Goal: Task Accomplishment & Management: Manage account settings

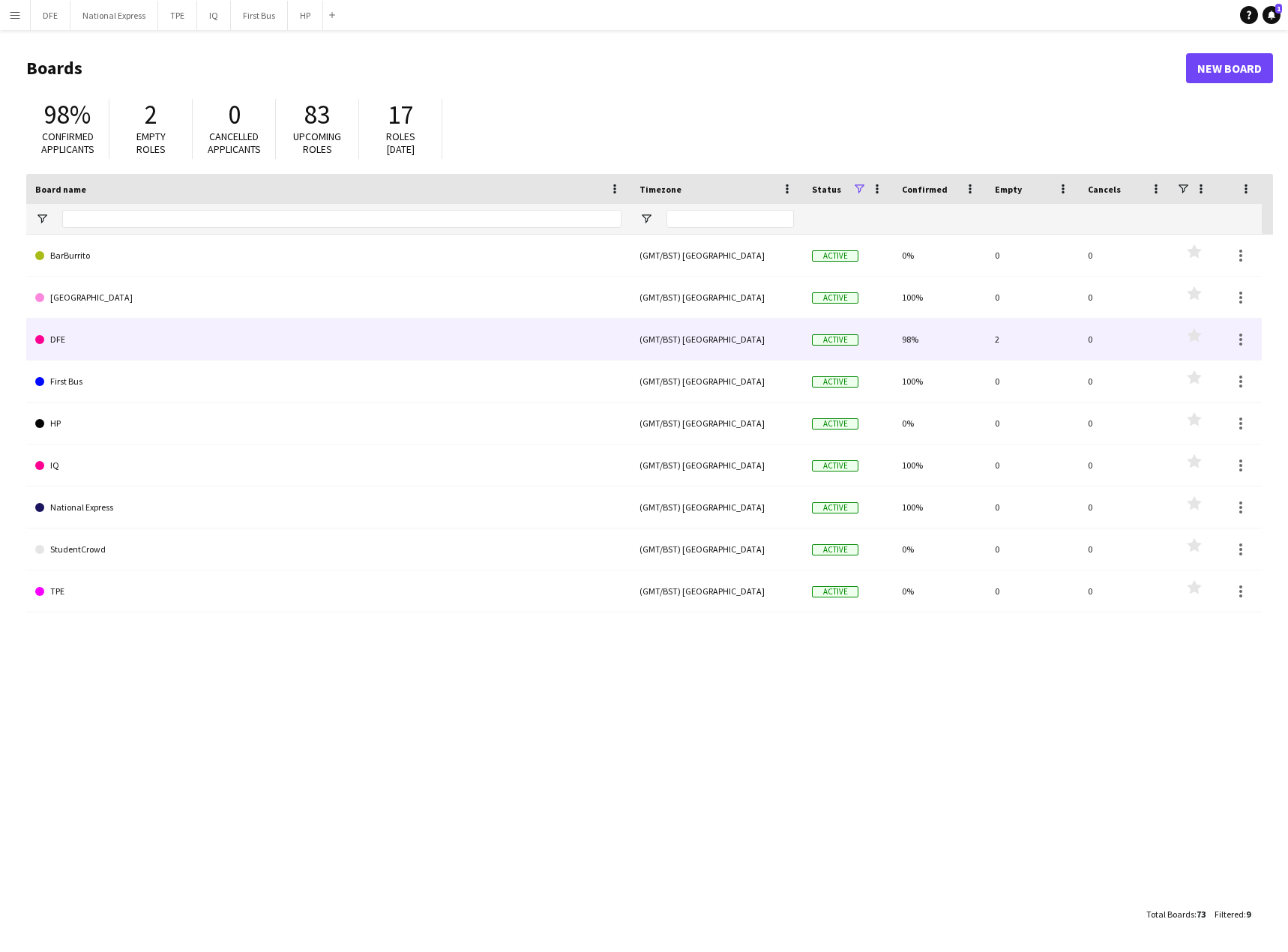
click at [78, 344] on link "DFE" at bounding box center [328, 340] width 587 height 42
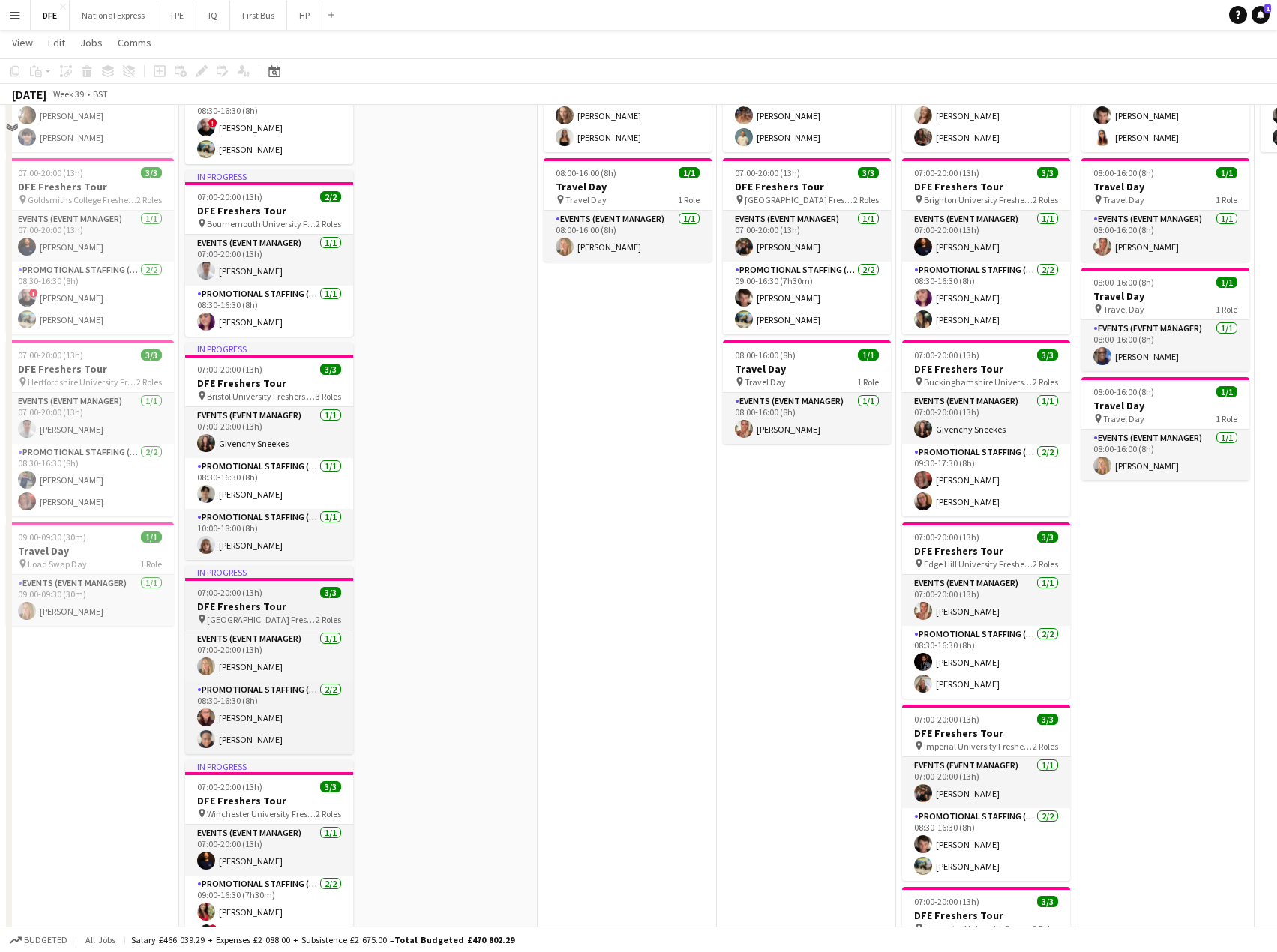
scroll to position [225, 0]
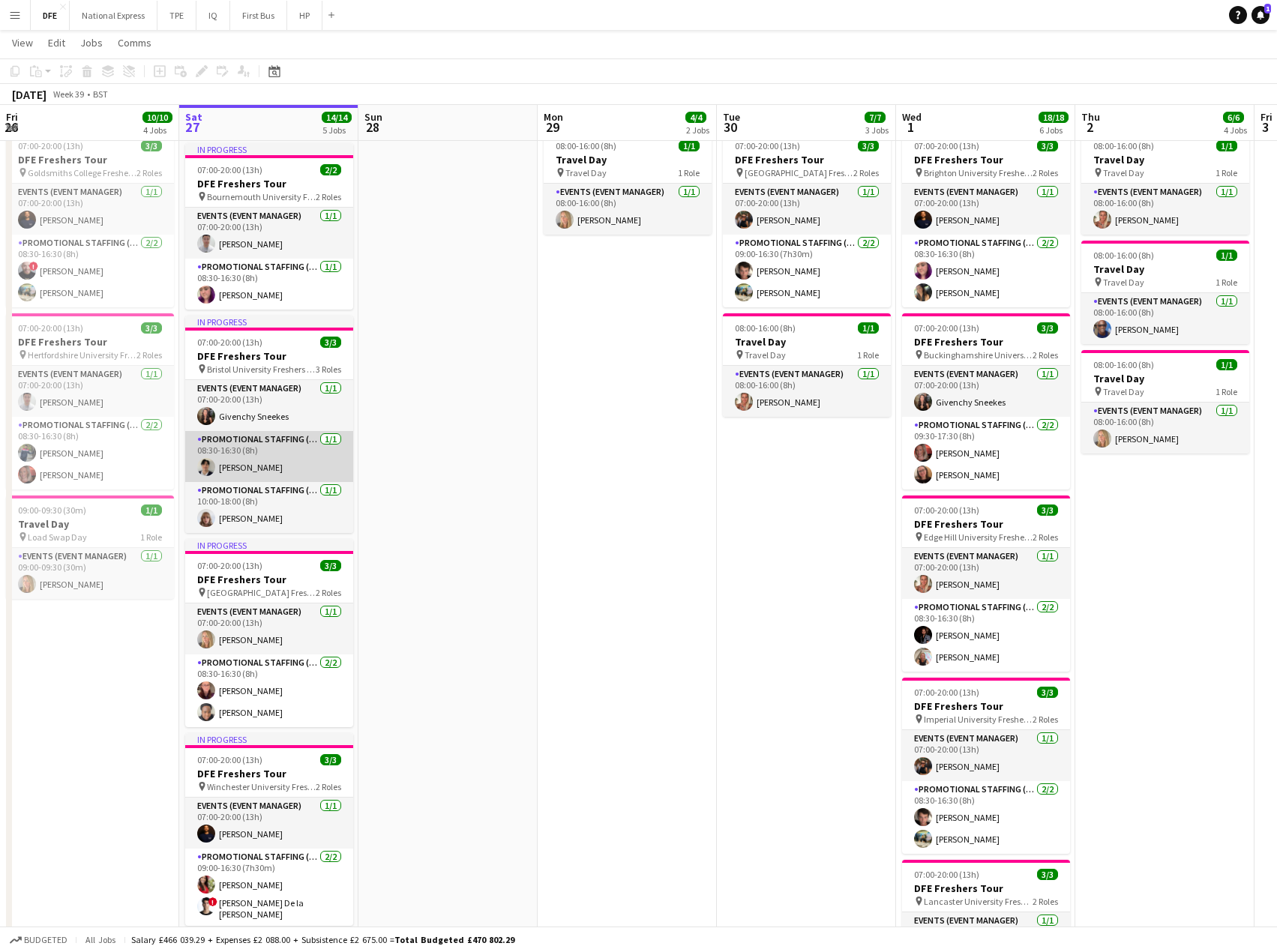
click at [261, 464] on app-card-role "Promotional Staffing (Brand Ambassadors) [DATE] 08:30-16:30 (8h) [PERSON_NAME]" at bounding box center [269, 457] width 168 height 51
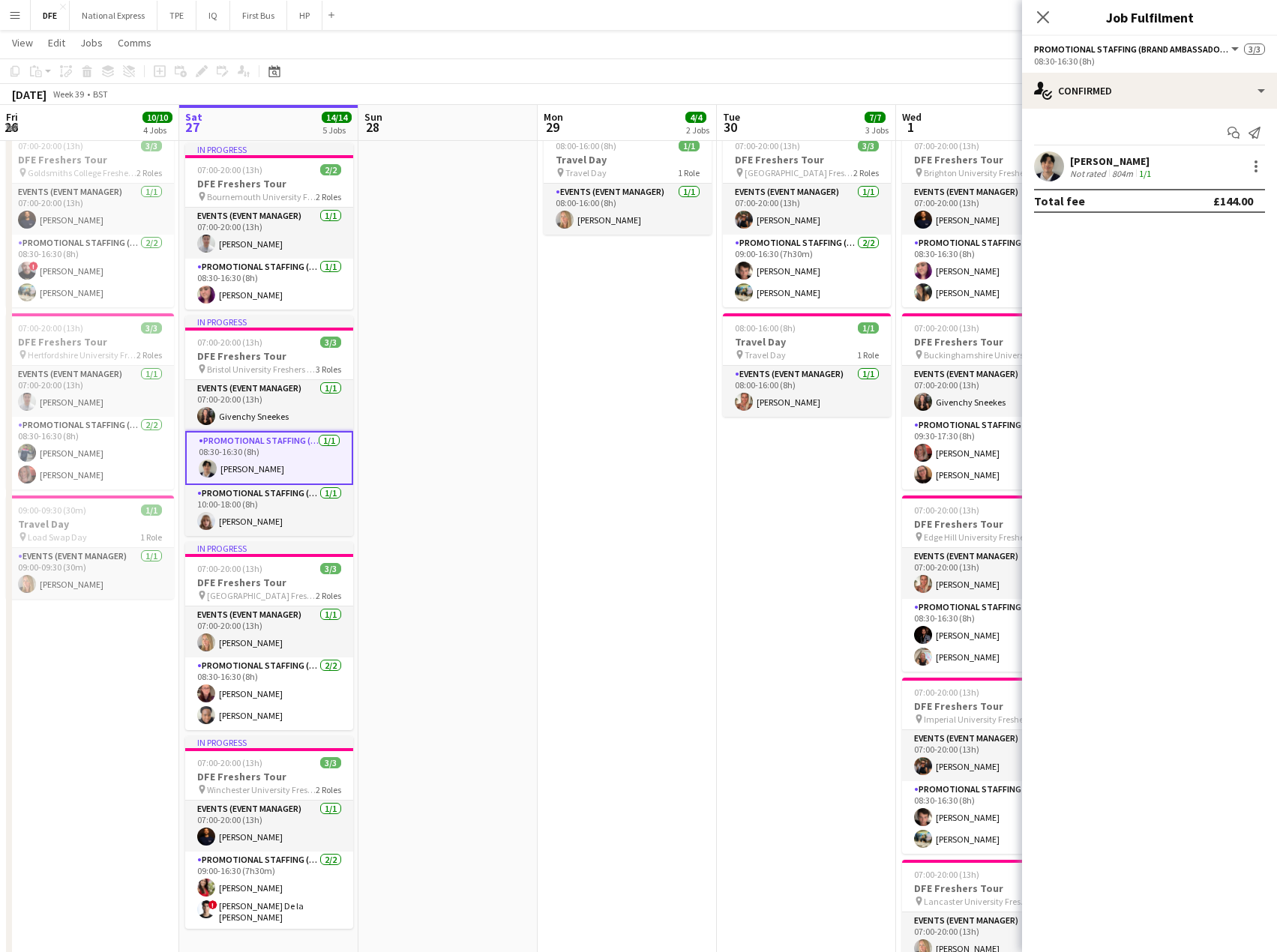
click at [1117, 162] on div "[PERSON_NAME]" at bounding box center [1112, 161] width 84 height 13
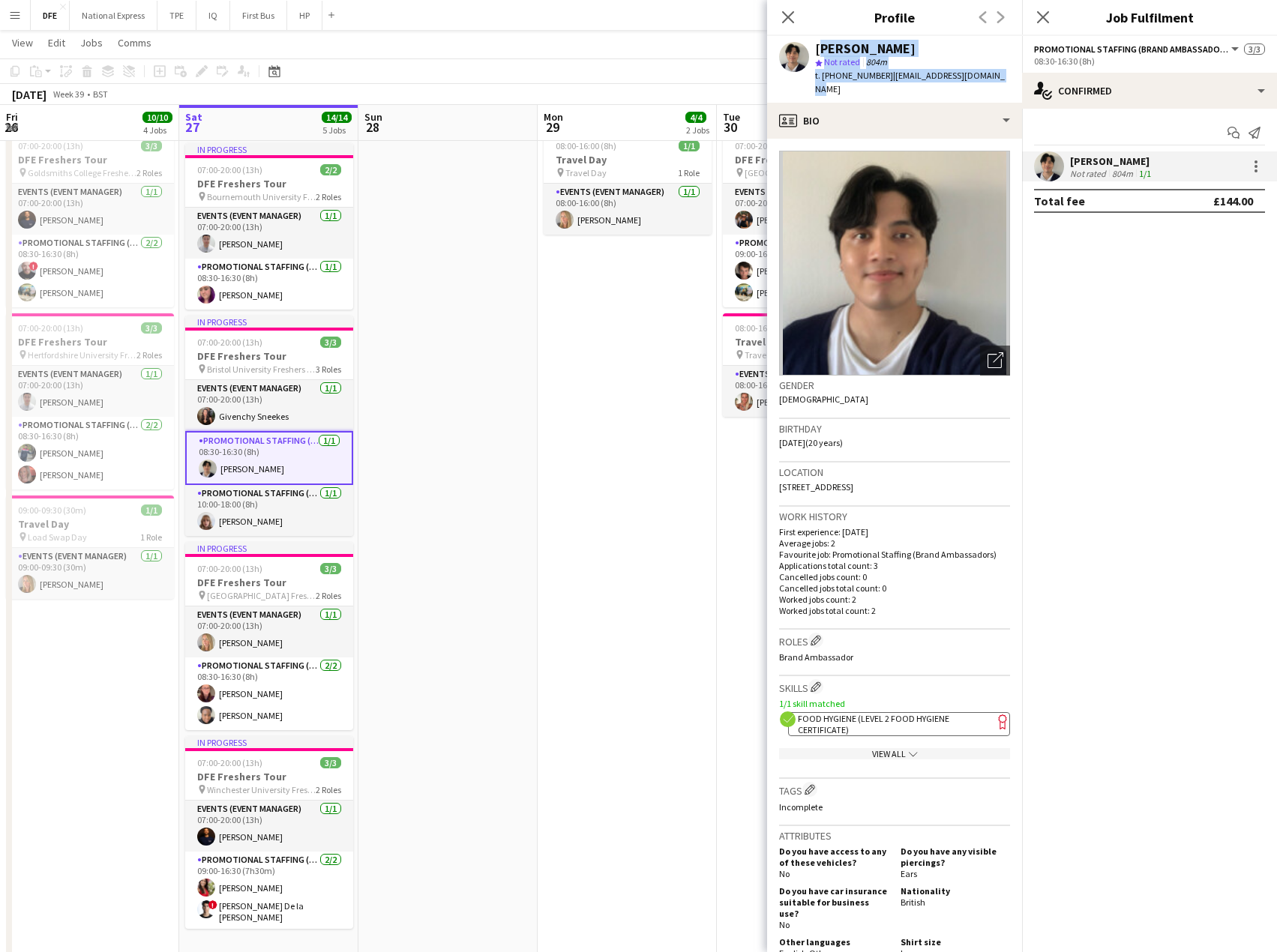
drag, startPoint x: 998, startPoint y: 78, endPoint x: 814, endPoint y: 52, distance: 185.8
click at [814, 52] on div "[PERSON_NAME] star Not rated 804m t. [PHONE_NUMBER] | [EMAIL_ADDRESS][DOMAIN_NA…" at bounding box center [894, 69] width 255 height 67
copy div "[PERSON_NAME] star Not rated 804m t. [PHONE_NUMBER] | [EMAIL_ADDRESS][DOMAIN_NA…"
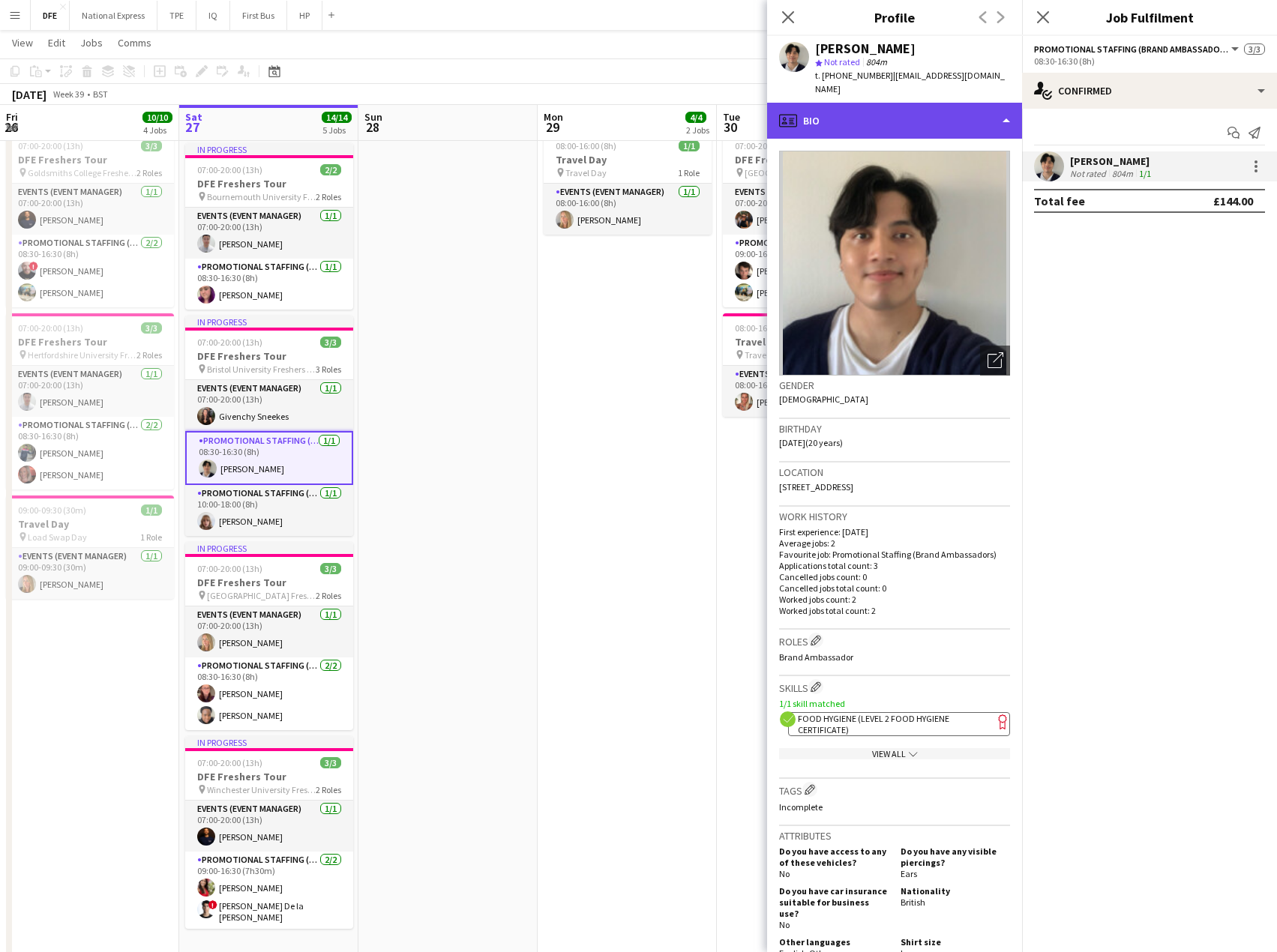
click at [849, 103] on div "profile Bio" at bounding box center [894, 121] width 255 height 36
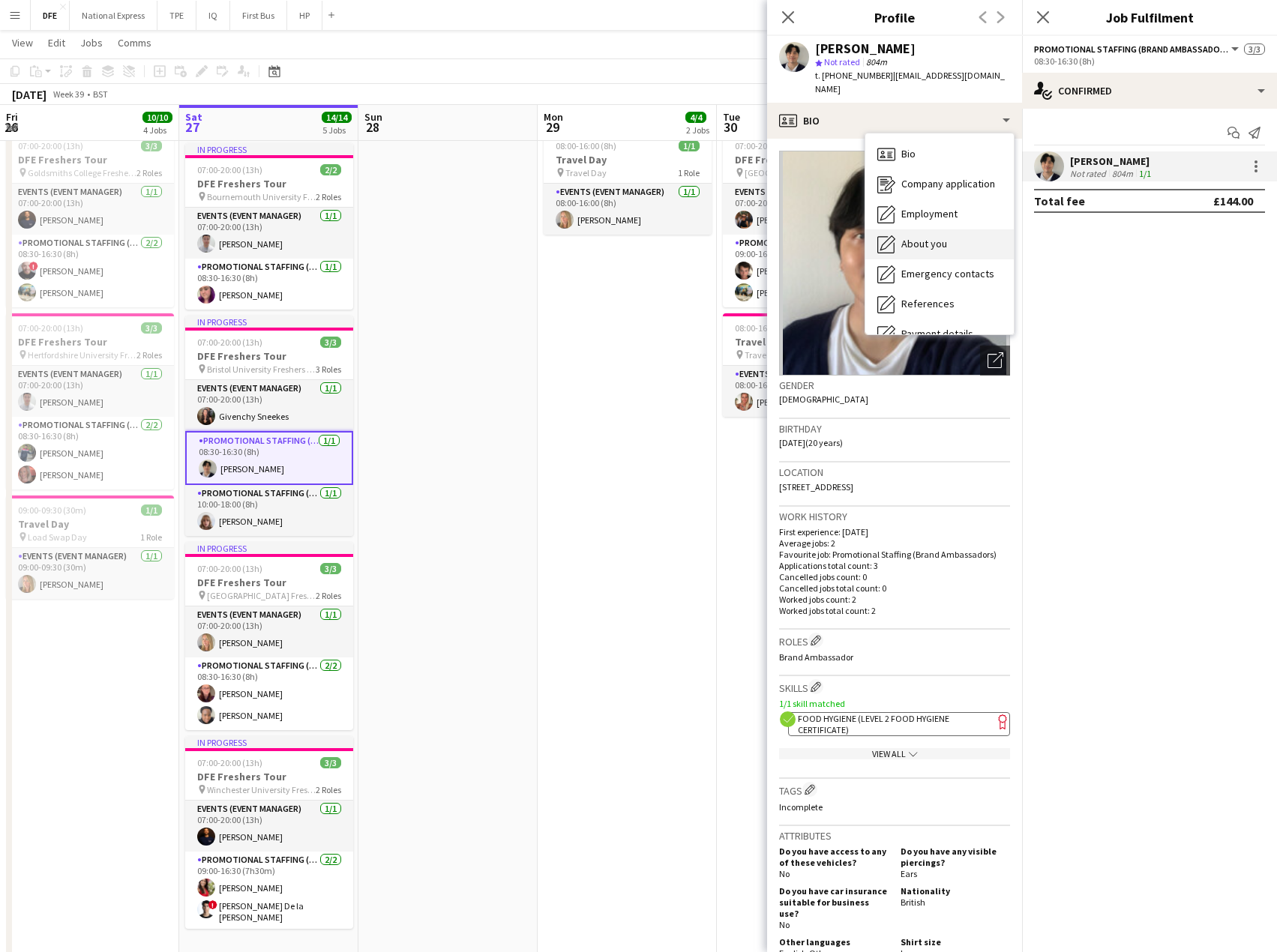
click at [946, 237] on span "About you" at bounding box center [924, 243] width 45 height 13
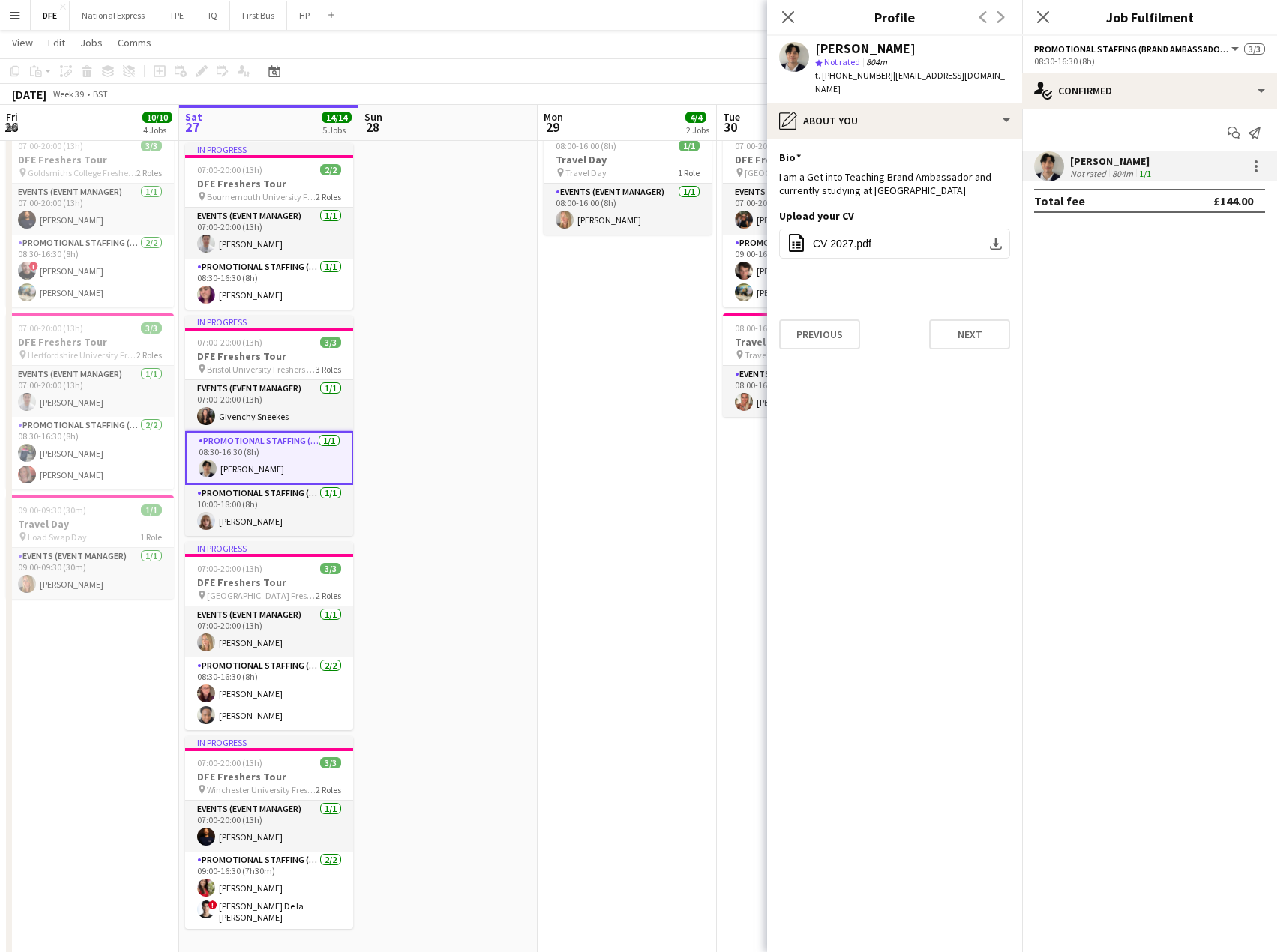
drag, startPoint x: 784, startPoint y: 16, endPoint x: 774, endPoint y: 40, distance: 26.0
click at [784, 16] on icon "Close pop-in" at bounding box center [788, 17] width 12 height 12
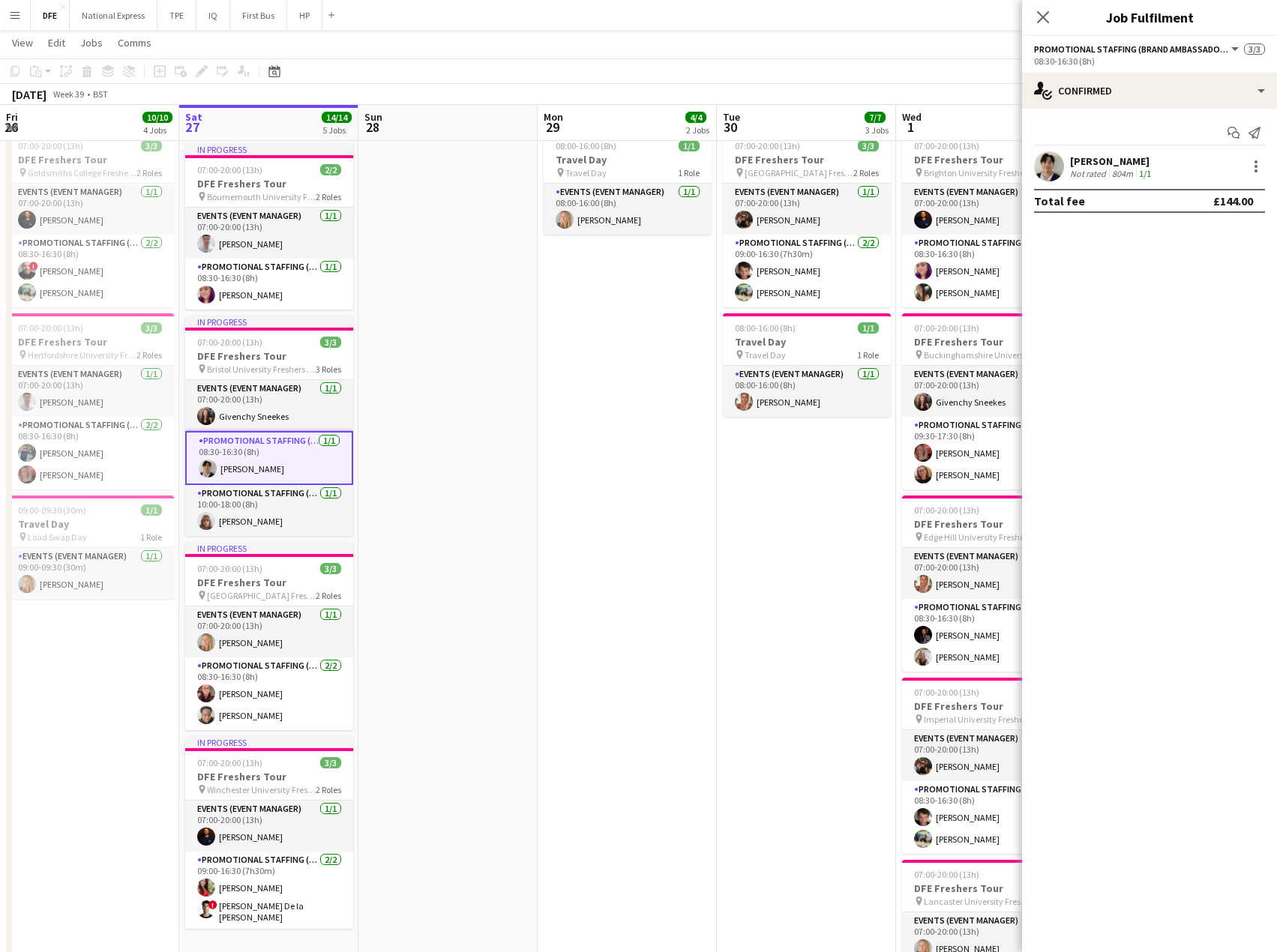
click at [669, 402] on app-date-cell "07:00-20:00 (13h) 3/3 DFE Freshers Tour pin Warwick University Freshers Fair 2 …" at bounding box center [627, 842] width 179 height 1798
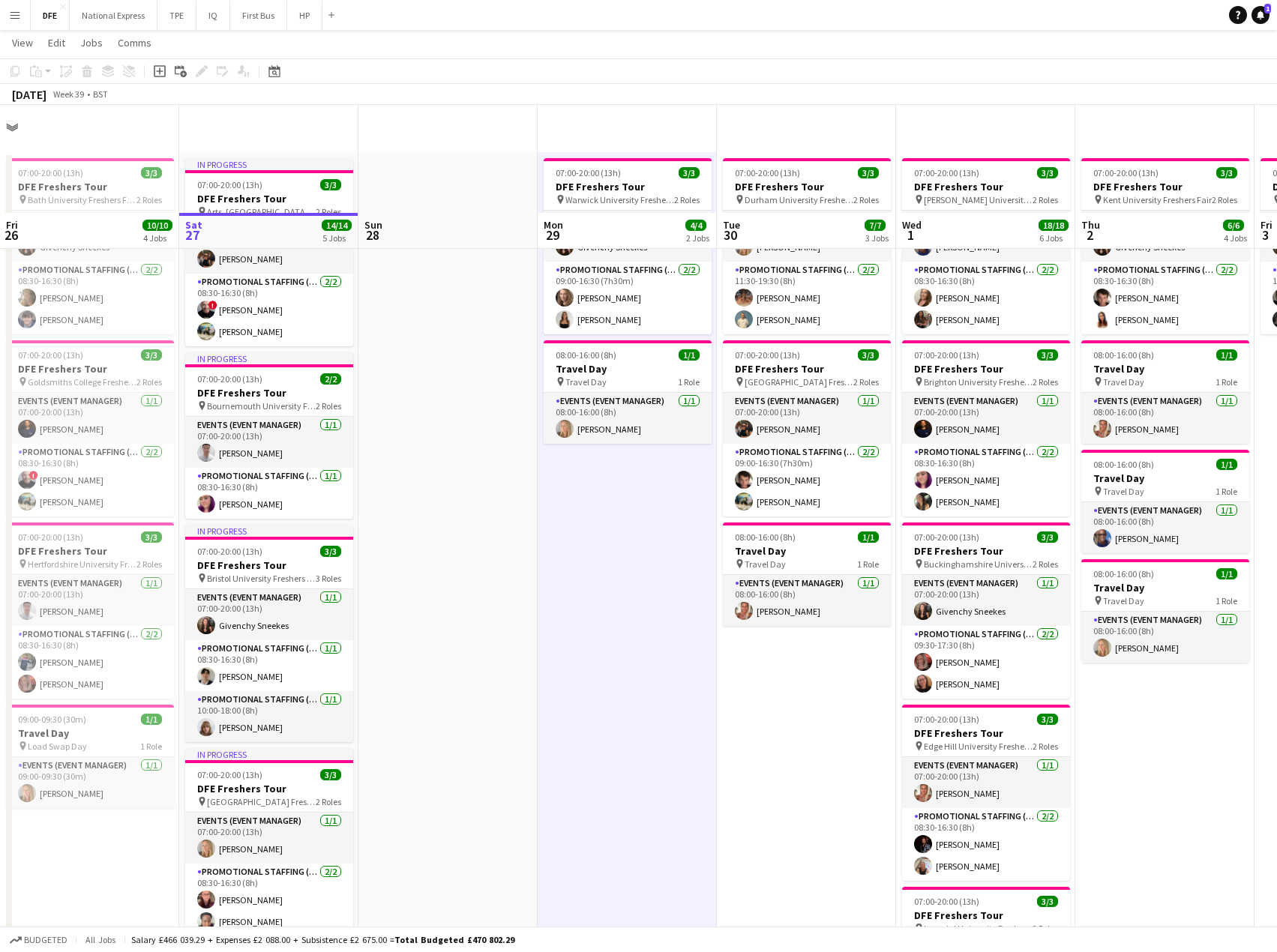
scroll to position [0, 0]
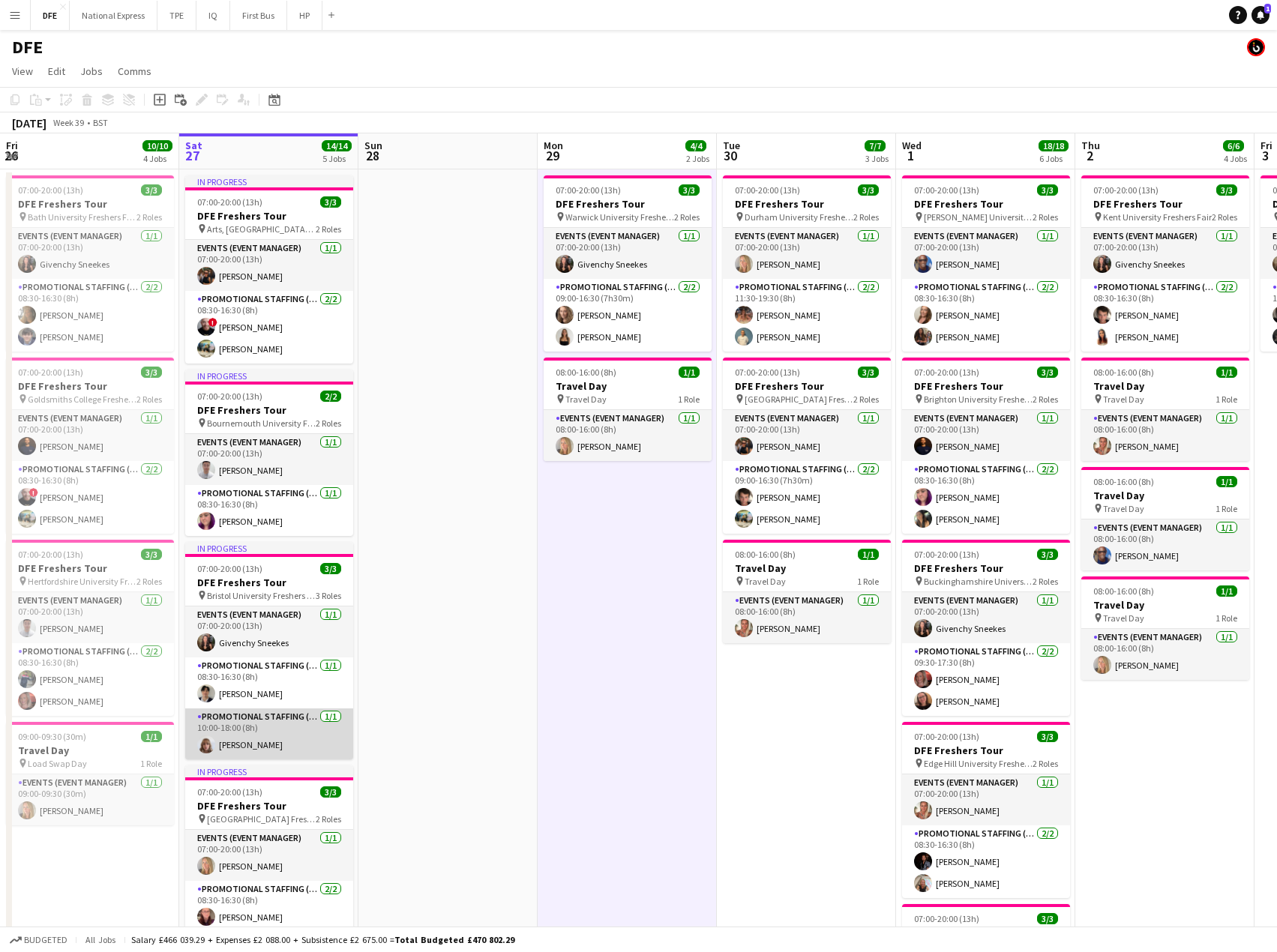
click at [257, 745] on app-card-role "Promotional Staffing (Brand Ambassadors) [DATE] 10:00-18:00 (8h) [PERSON_NAME]" at bounding box center [269, 734] width 168 height 51
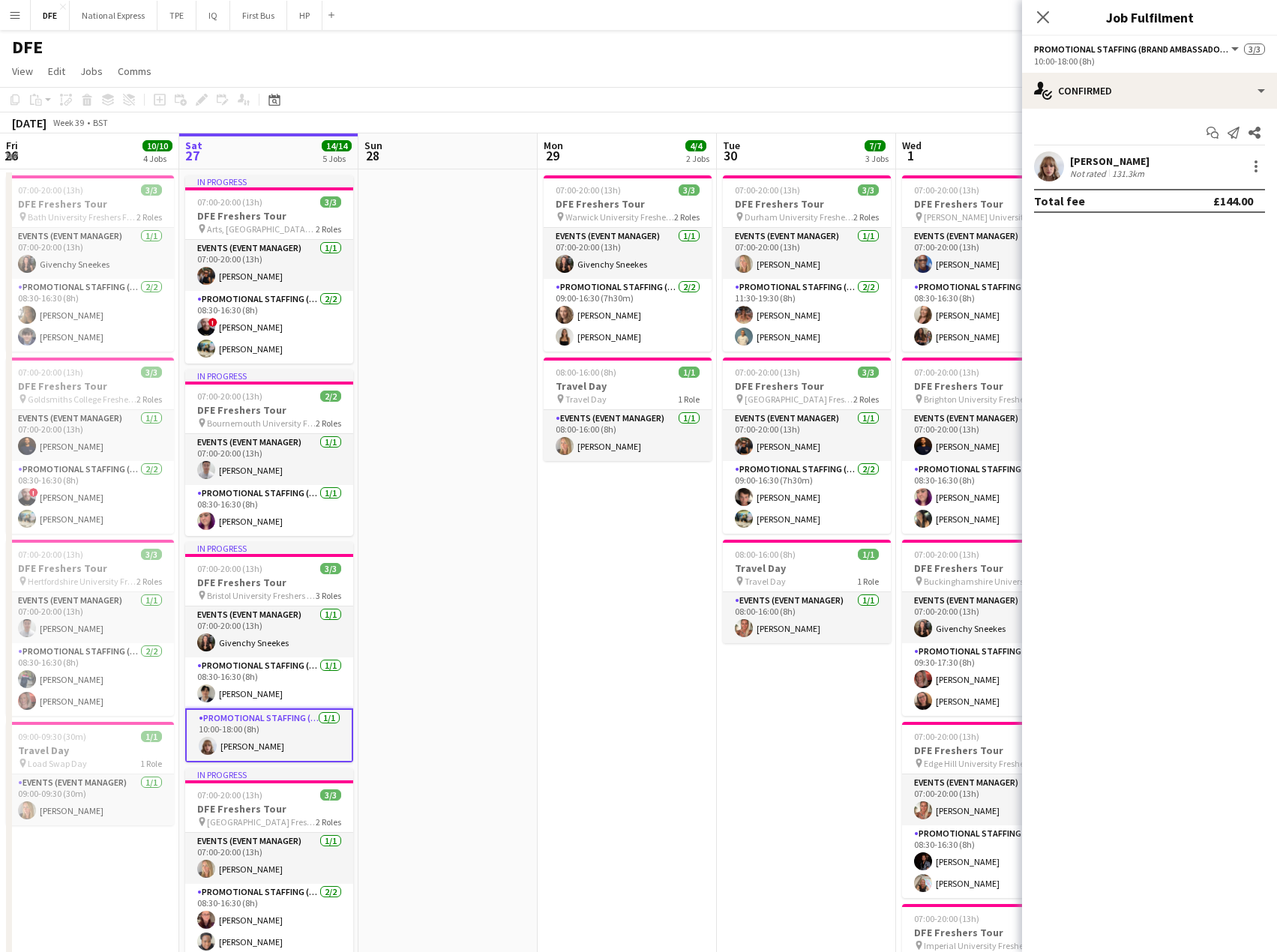
click at [1110, 155] on div "[PERSON_NAME]" at bounding box center [1110, 161] width 80 height 13
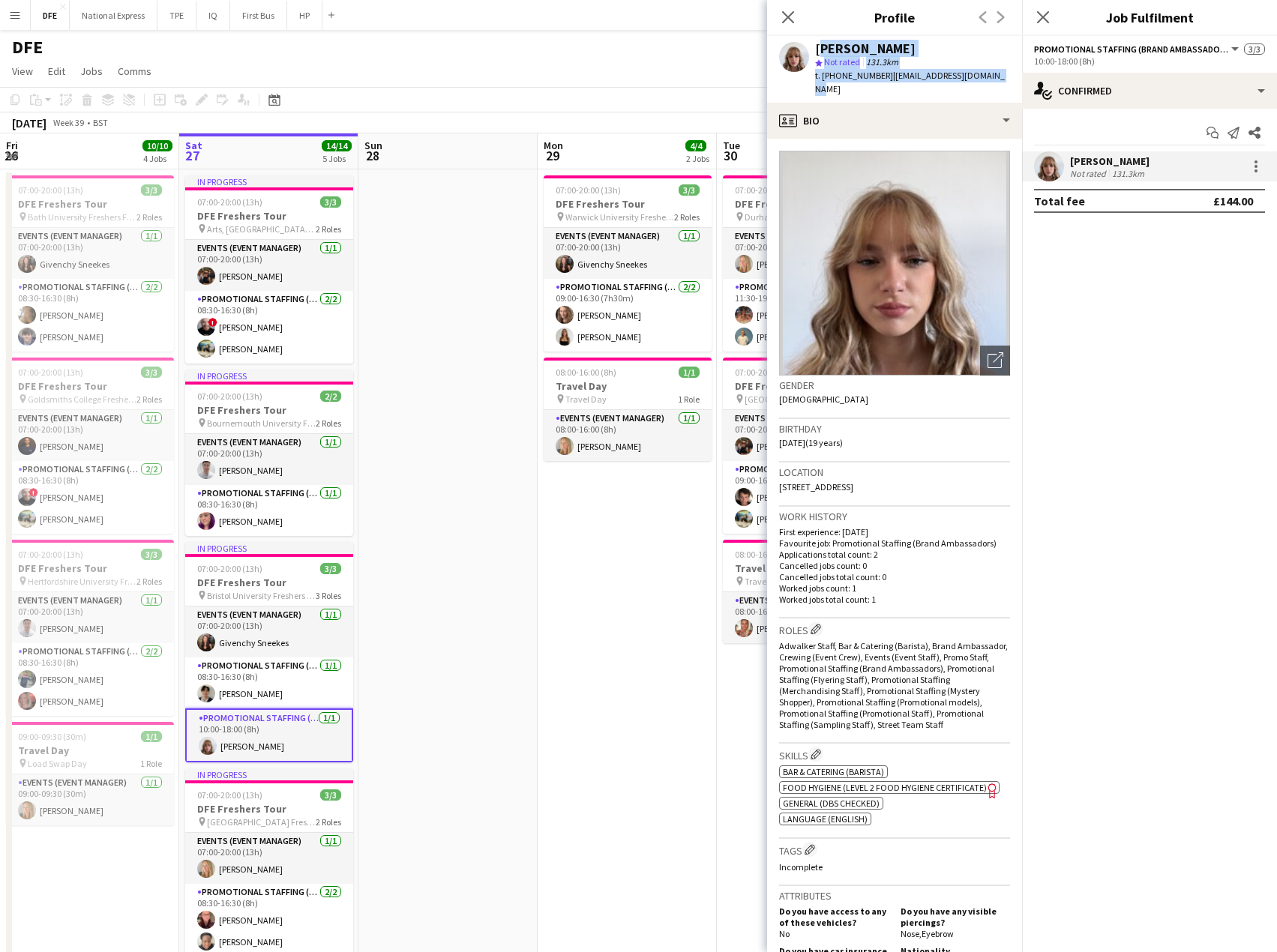
drag, startPoint x: 994, startPoint y: 72, endPoint x: 815, endPoint y: 52, distance: 180.1
click at [815, 52] on div "[PERSON_NAME] star Not rated 131.3km t. [PHONE_NUMBER] | [EMAIL_ADDRESS][DOMAIN…" at bounding box center [894, 69] width 255 height 67
copy div "[PERSON_NAME] star Not rated 131.3km t. [PHONE_NUMBER] | [EMAIL_ADDRESS][DOMAIN…"
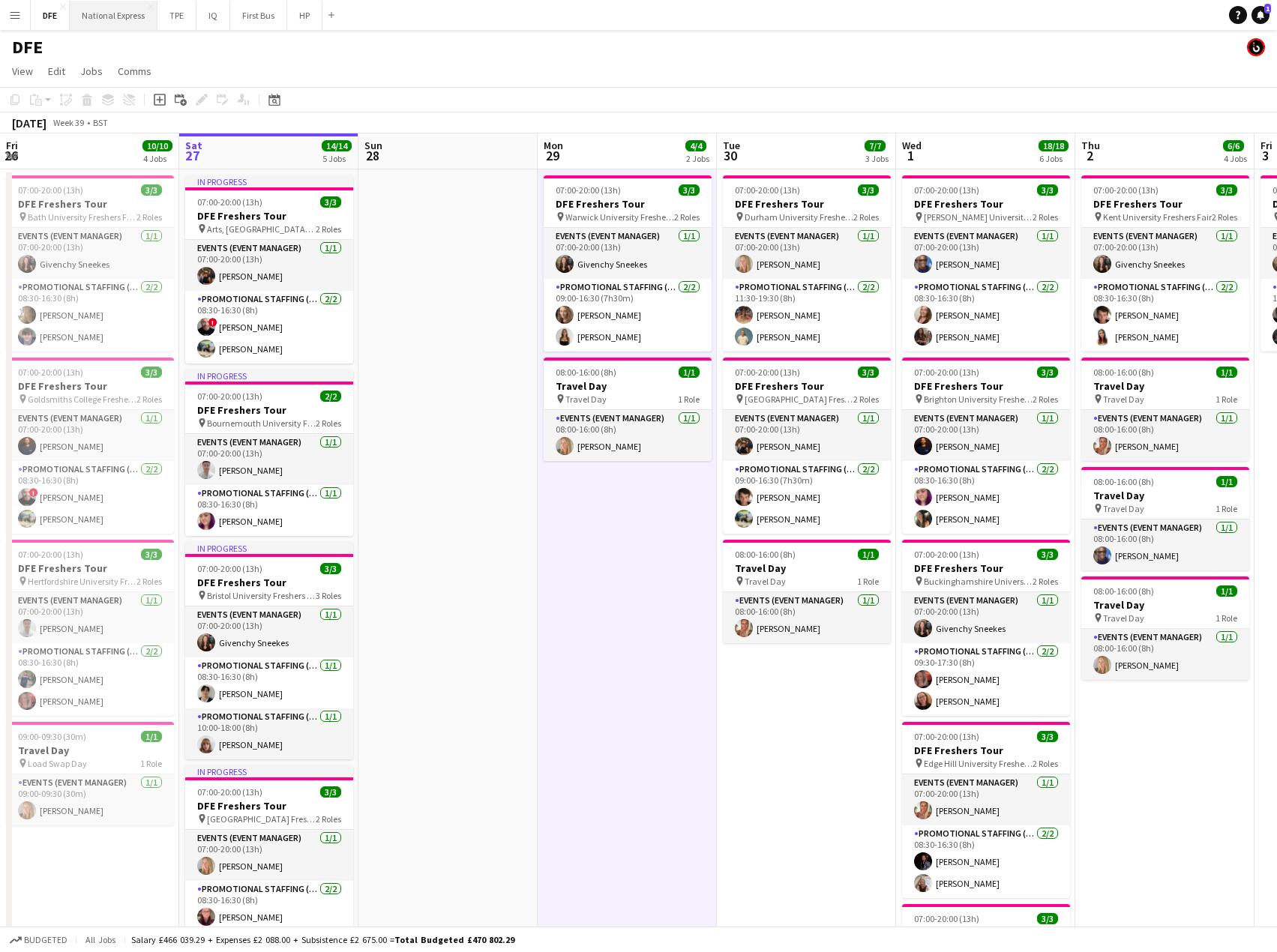
click at [118, 20] on button "National Express Close" at bounding box center [114, 15] width 88 height 29
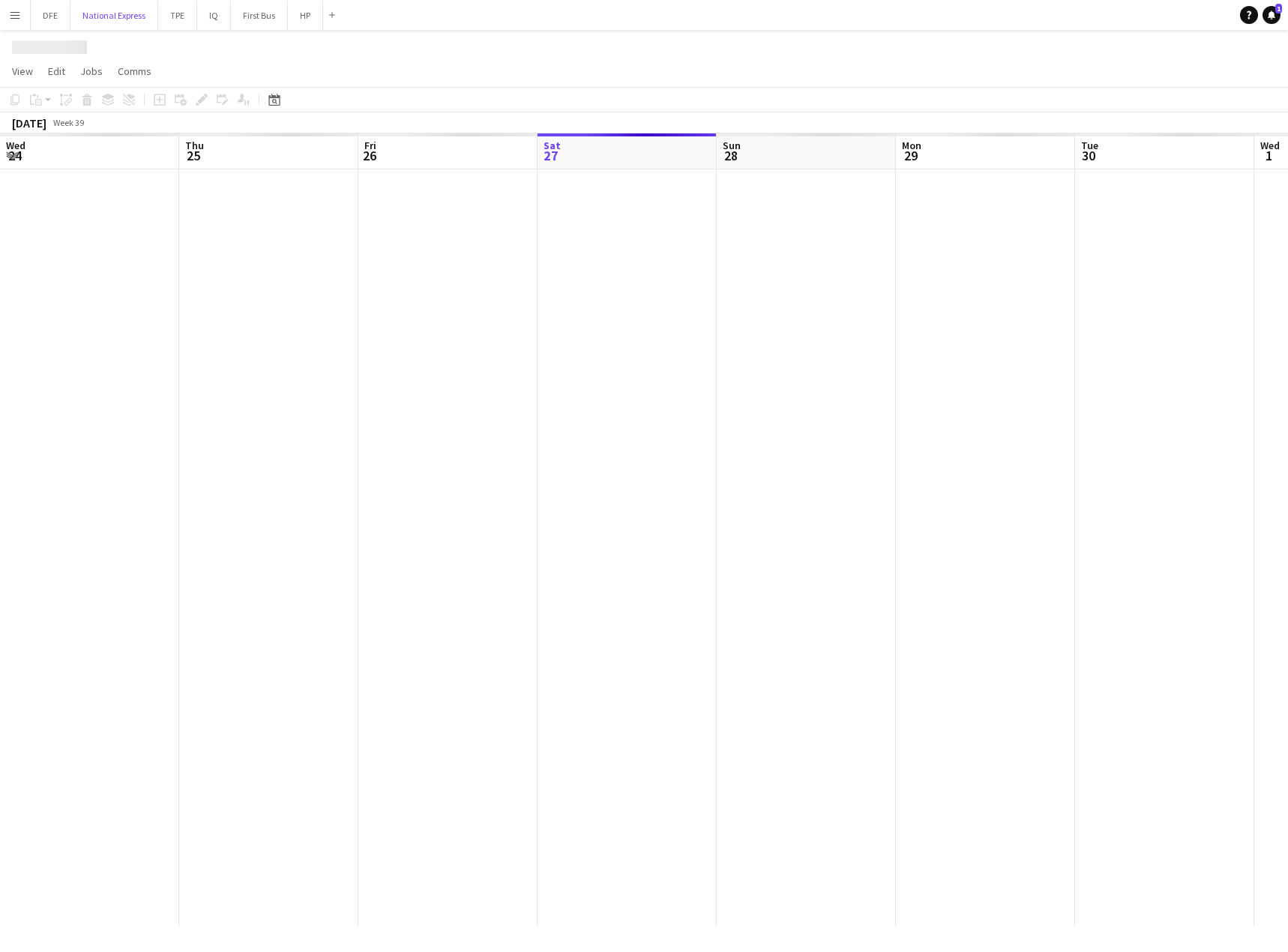
scroll to position [0, 359]
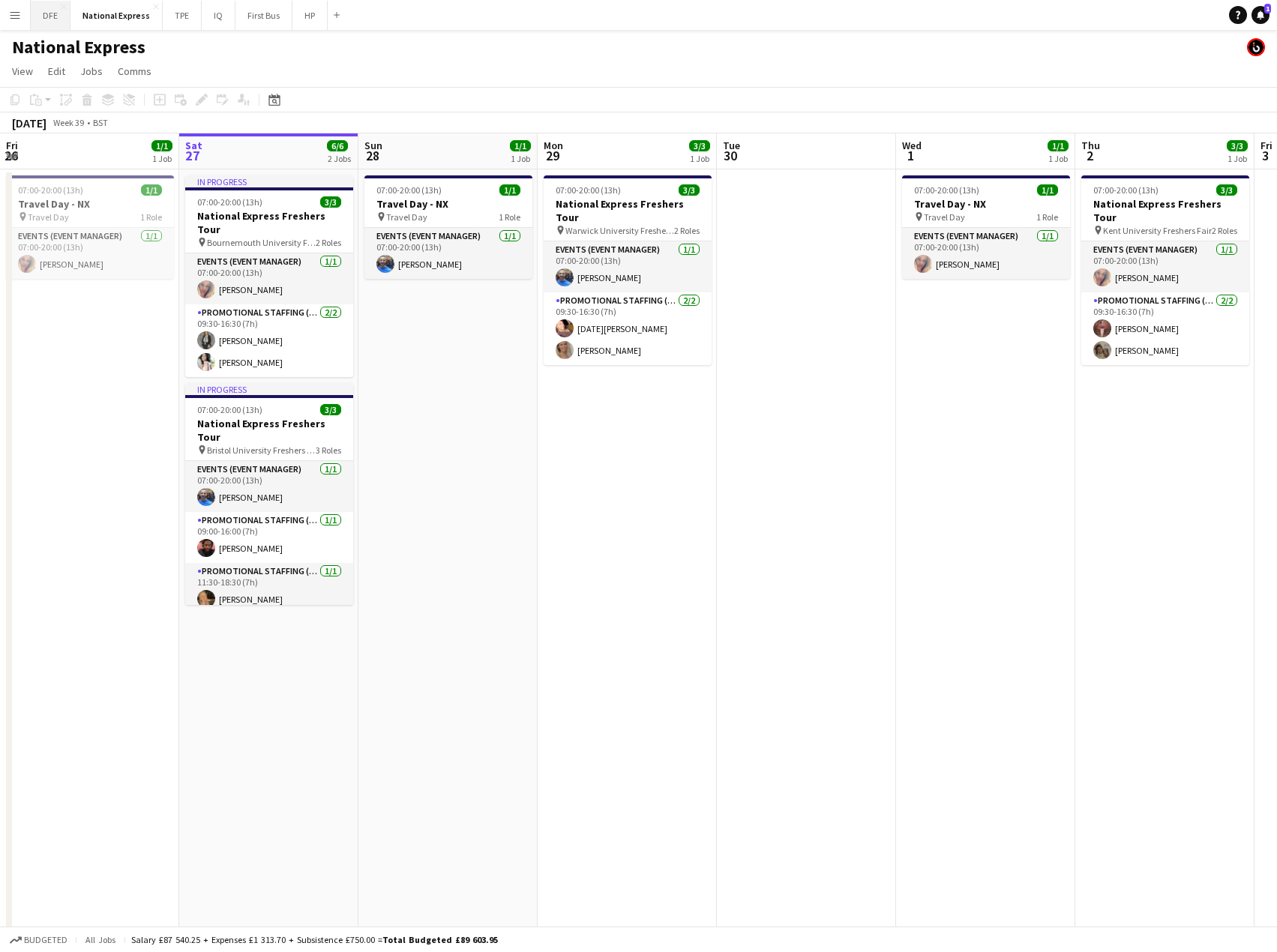
click at [52, 13] on button "DFE Close" at bounding box center [50, 15] width 40 height 29
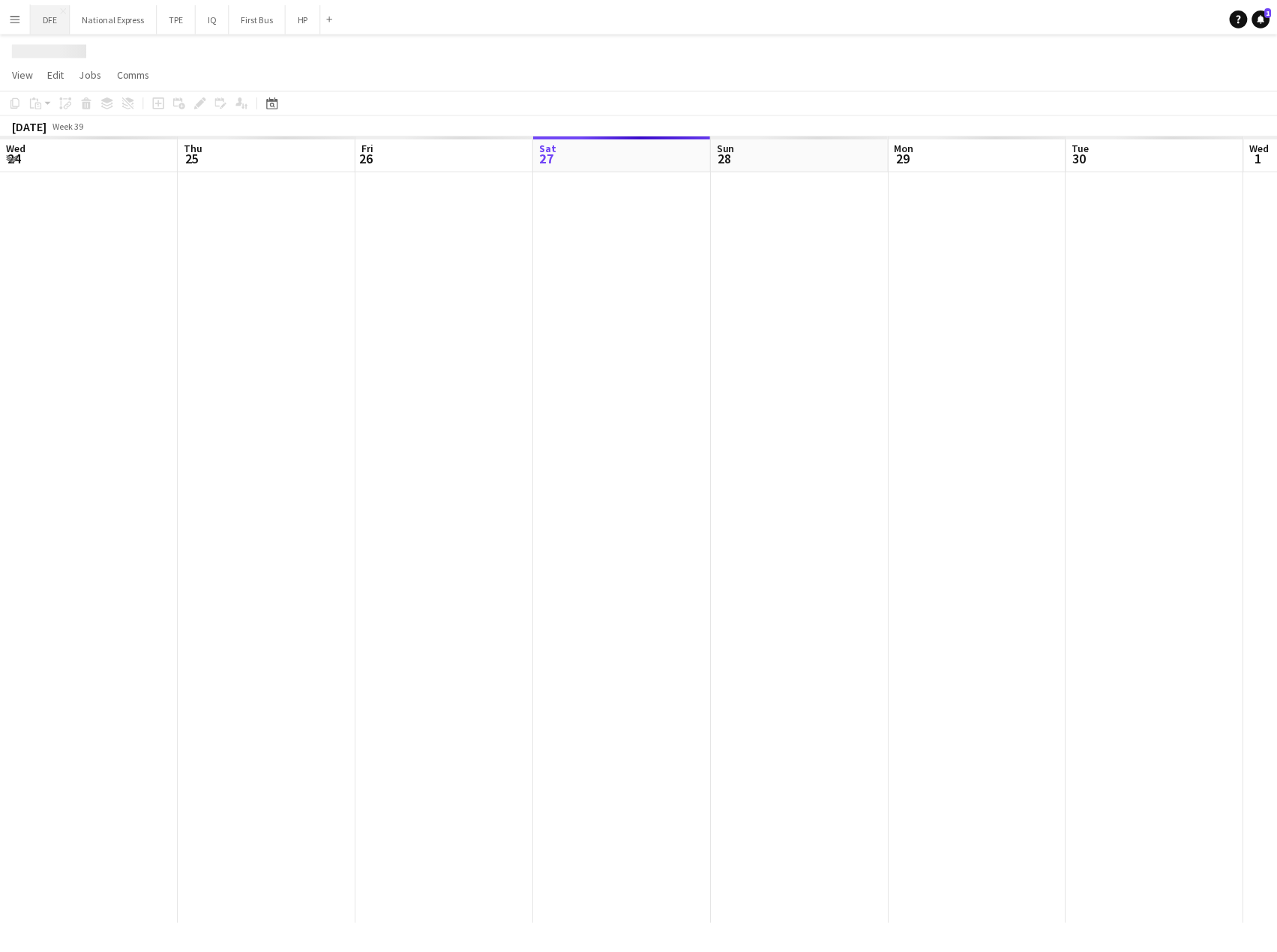
scroll to position [0, 359]
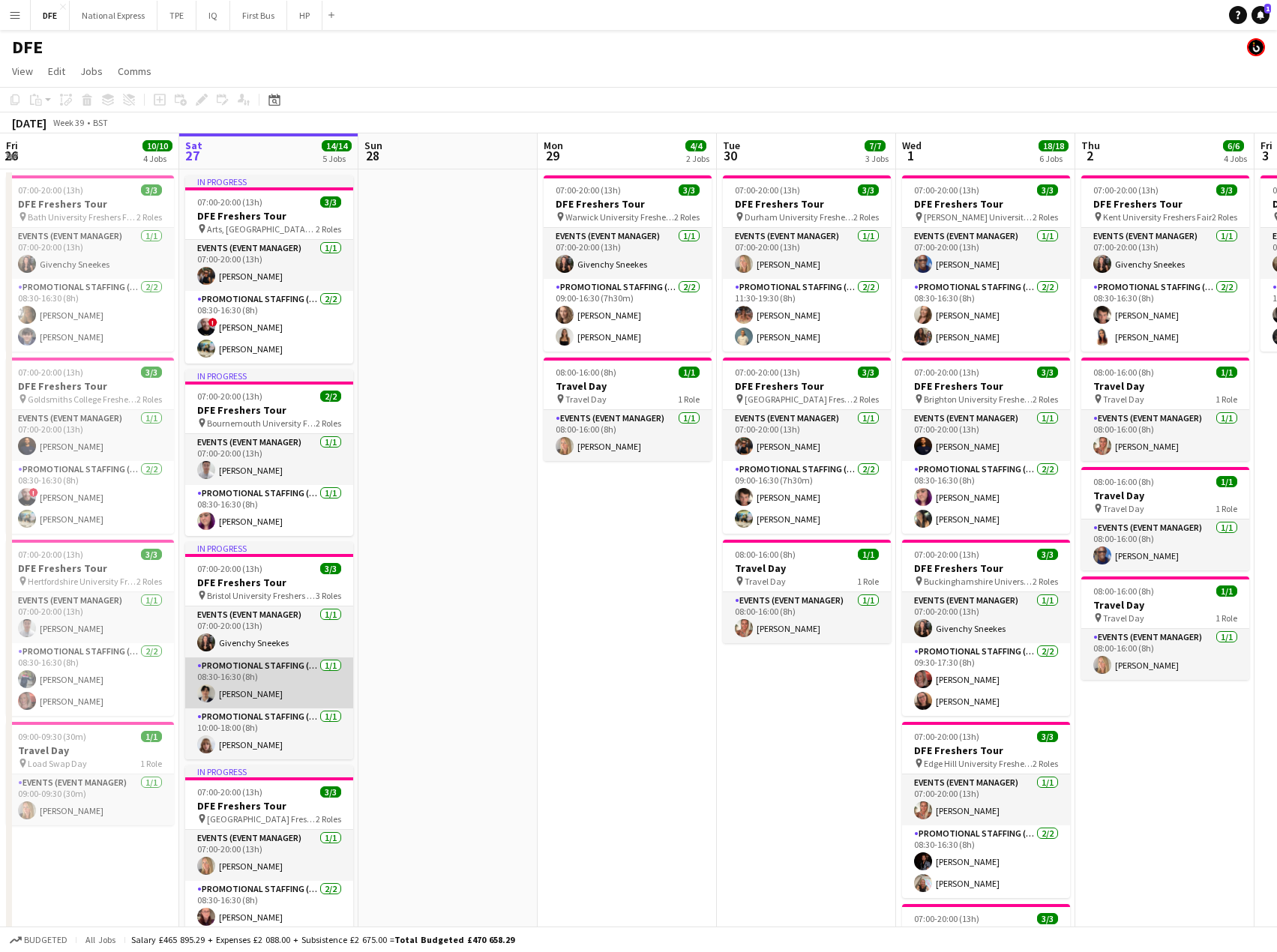
click at [263, 693] on app-card-role "Promotional Staffing (Brand Ambassadors) [DATE] 08:30-16:30 (8h) [PERSON_NAME]" at bounding box center [269, 683] width 168 height 51
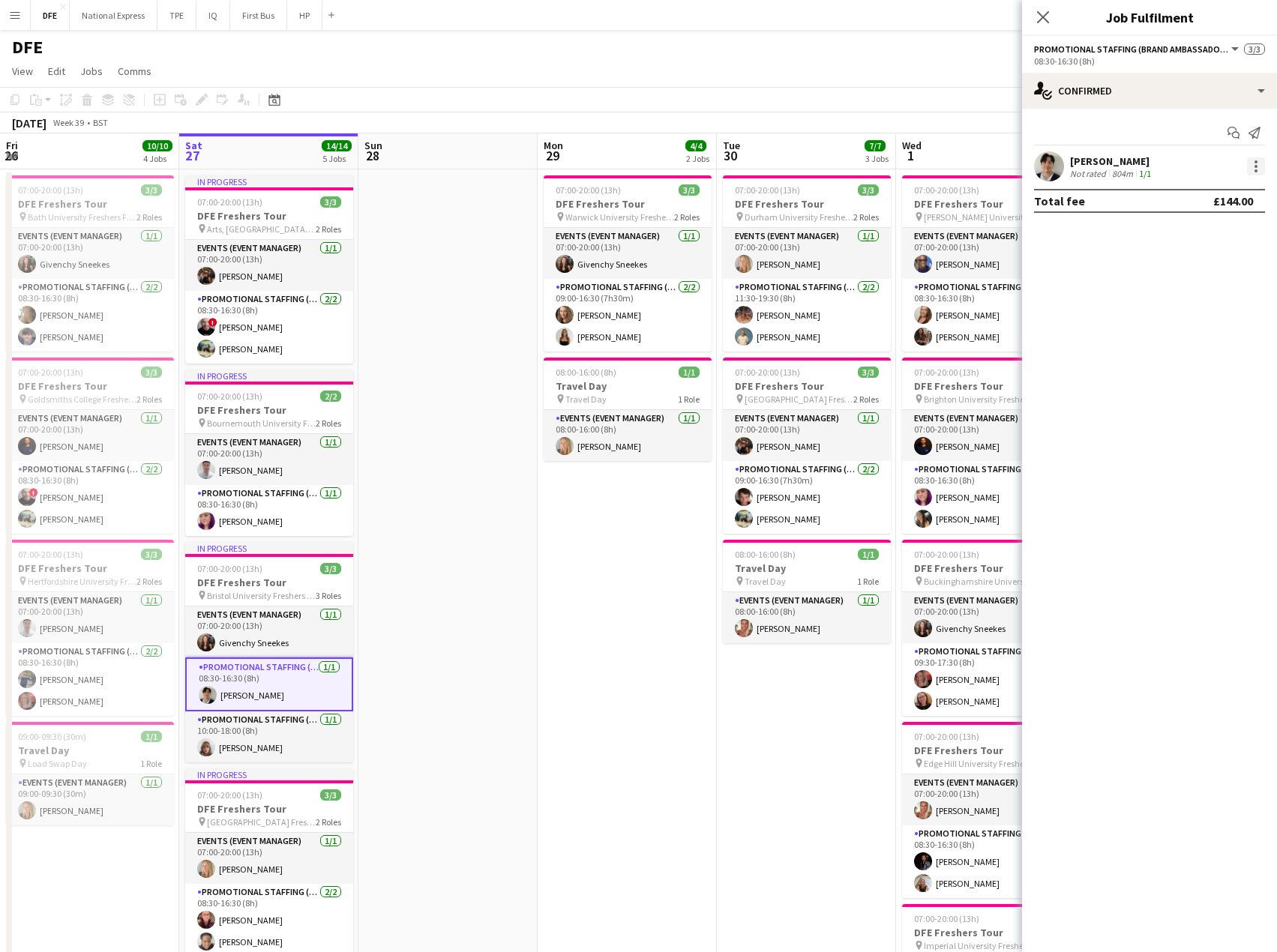
click at [1254, 166] on div at bounding box center [1255, 166] width 18 height 18
click at [1185, 189] on span "Edit fee" at bounding box center [1180, 193] width 41 height 12
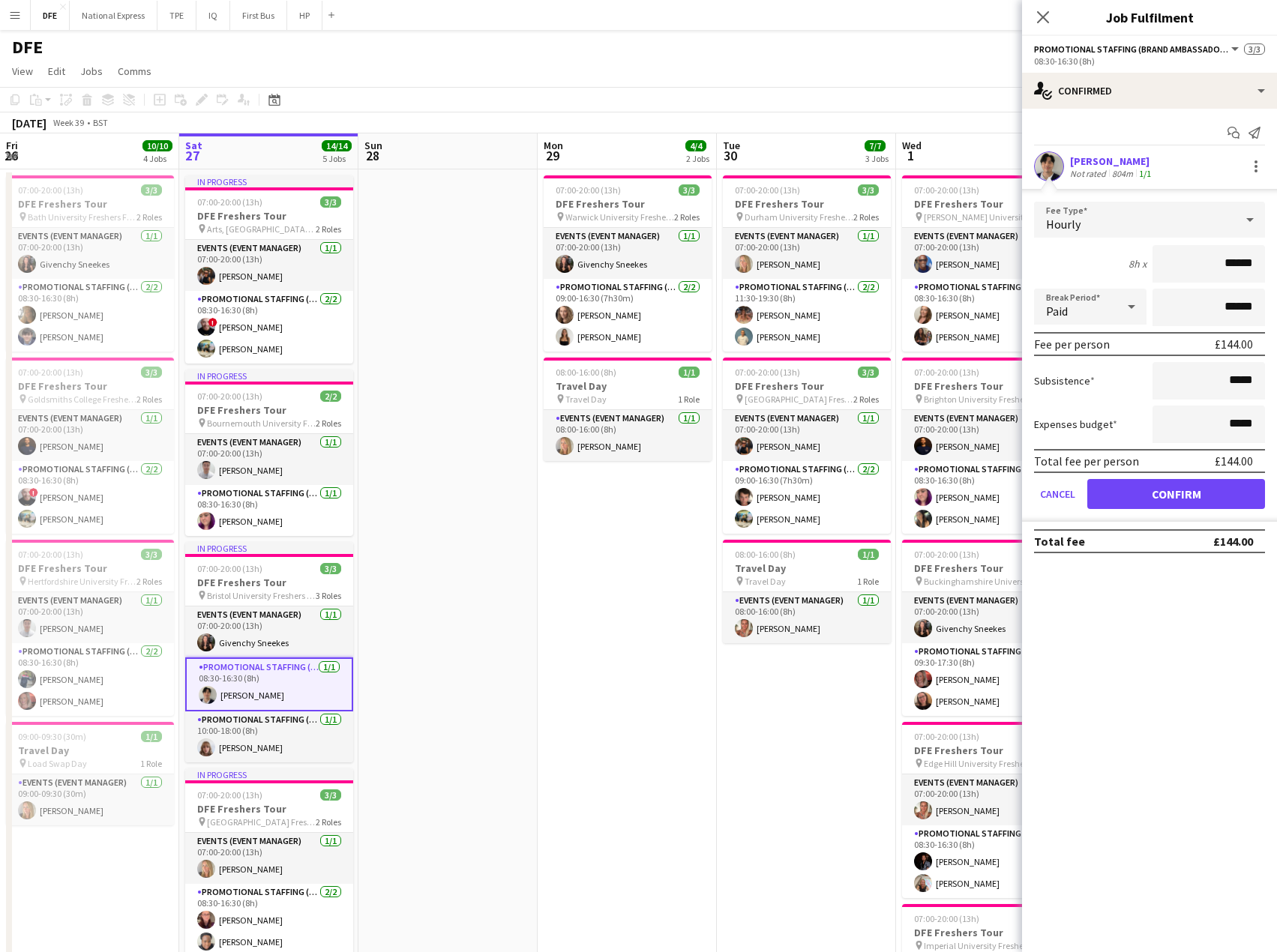
drag, startPoint x: 1047, startPoint y: 16, endPoint x: 1039, endPoint y: 23, distance: 10.6
click at [1044, 17] on icon "Close pop-in" at bounding box center [1043, 17] width 12 height 12
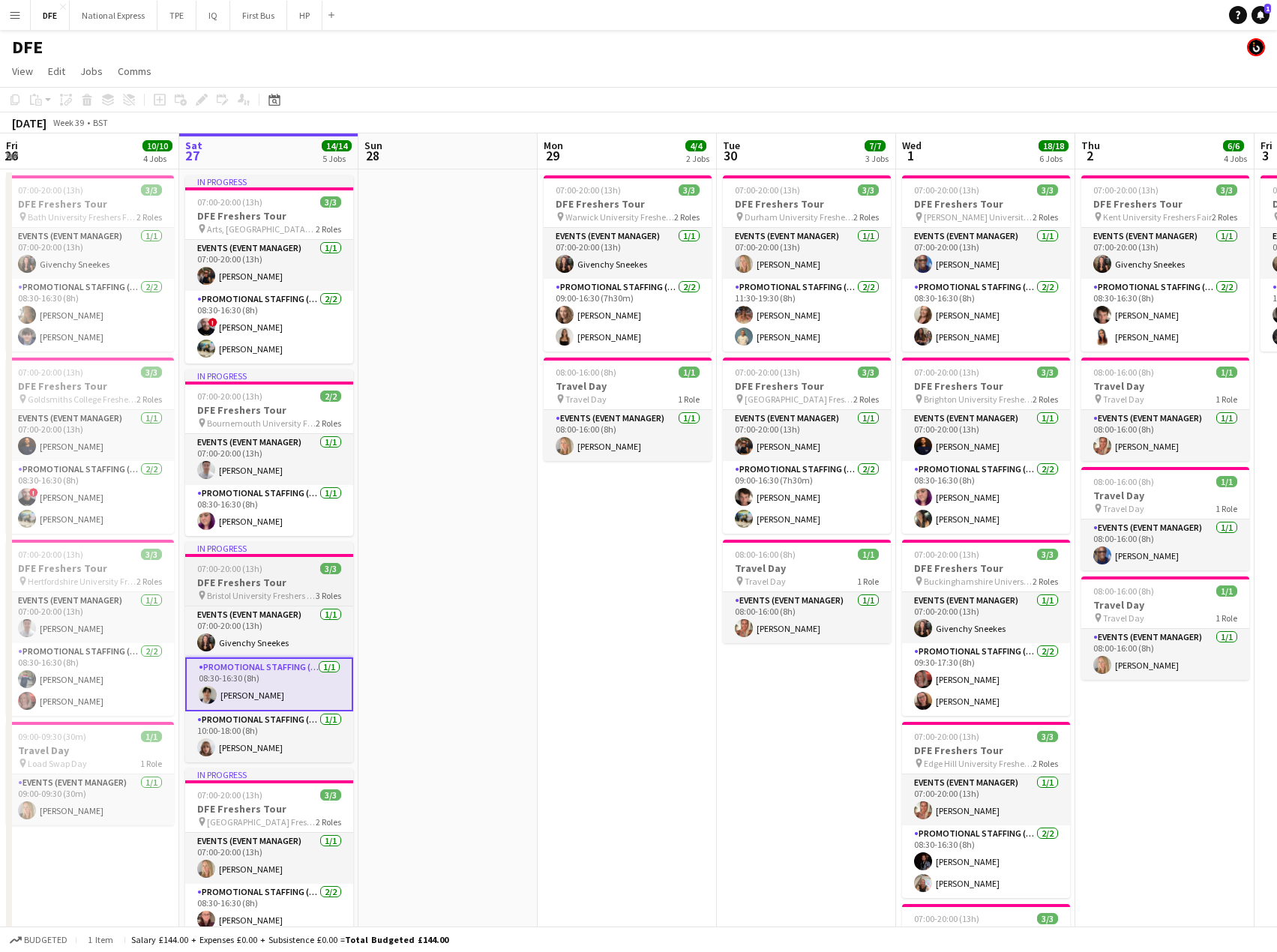
click at [285, 587] on h3 "DFE Freshers Tour" at bounding box center [269, 582] width 168 height 13
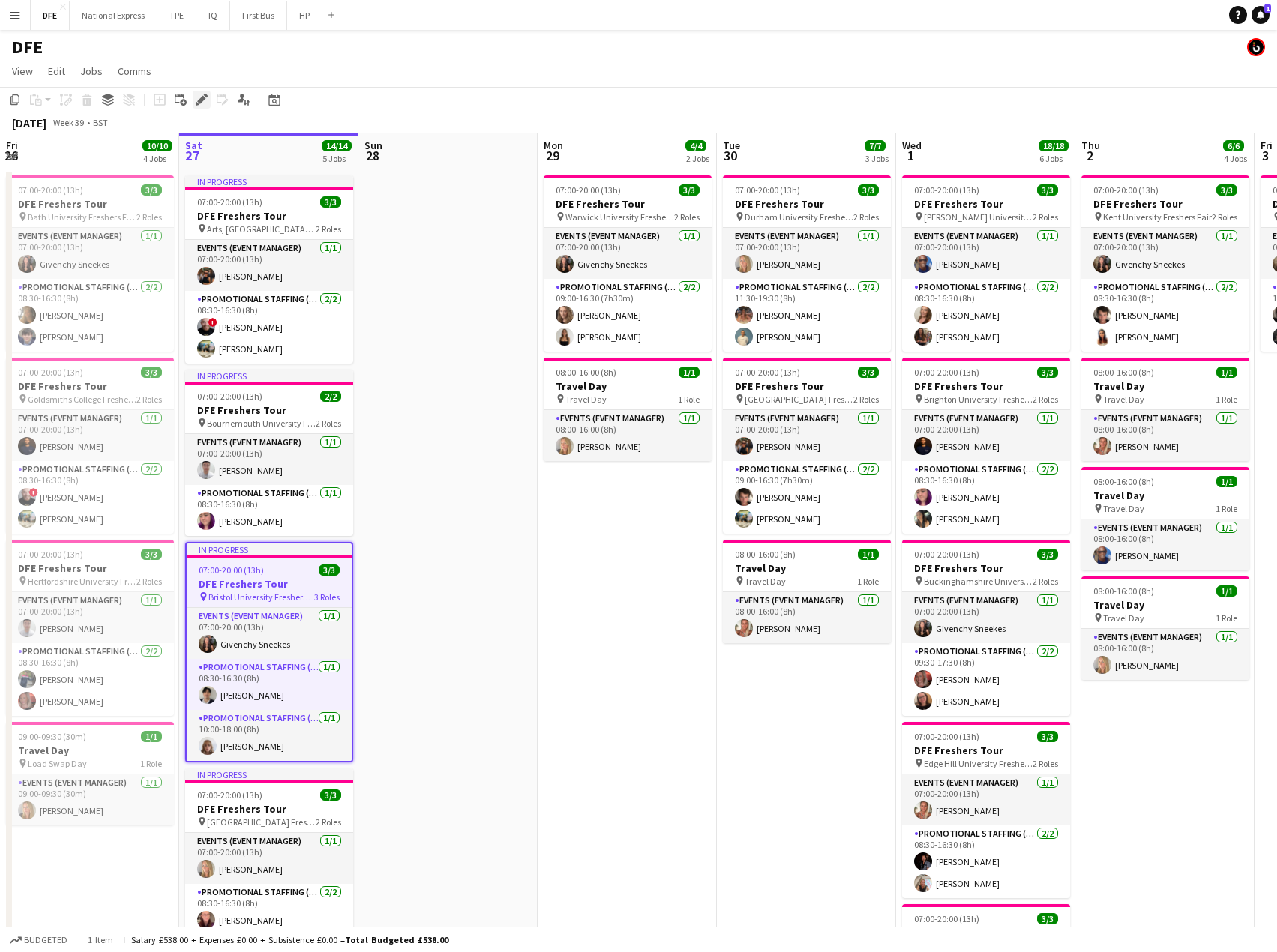
click at [207, 100] on div "Add job Add linked Job Edit Edit linked Job Applicants" at bounding box center [195, 99] width 115 height 18
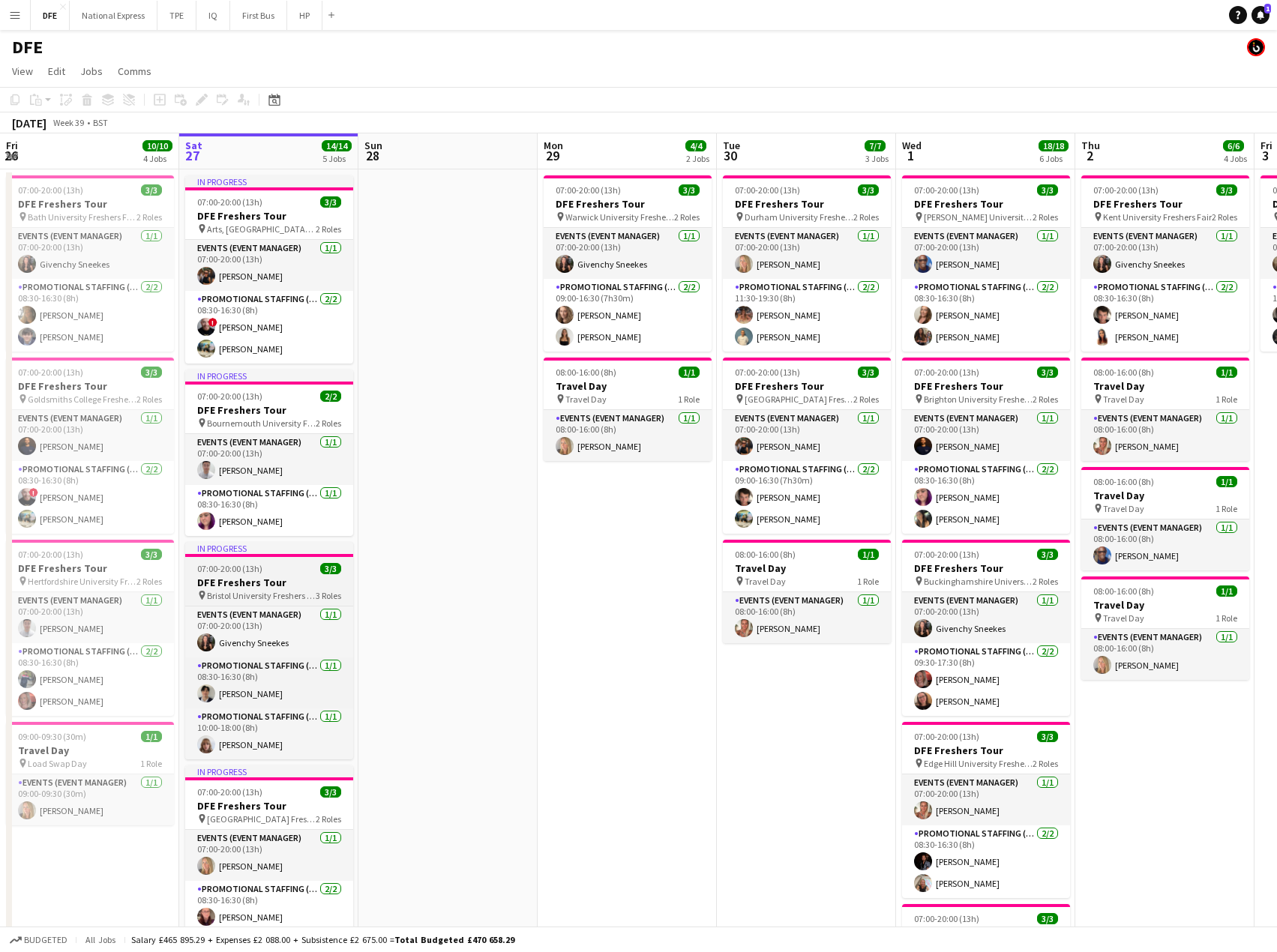
click at [302, 583] on h3 "DFE Freshers Tour" at bounding box center [269, 582] width 168 height 13
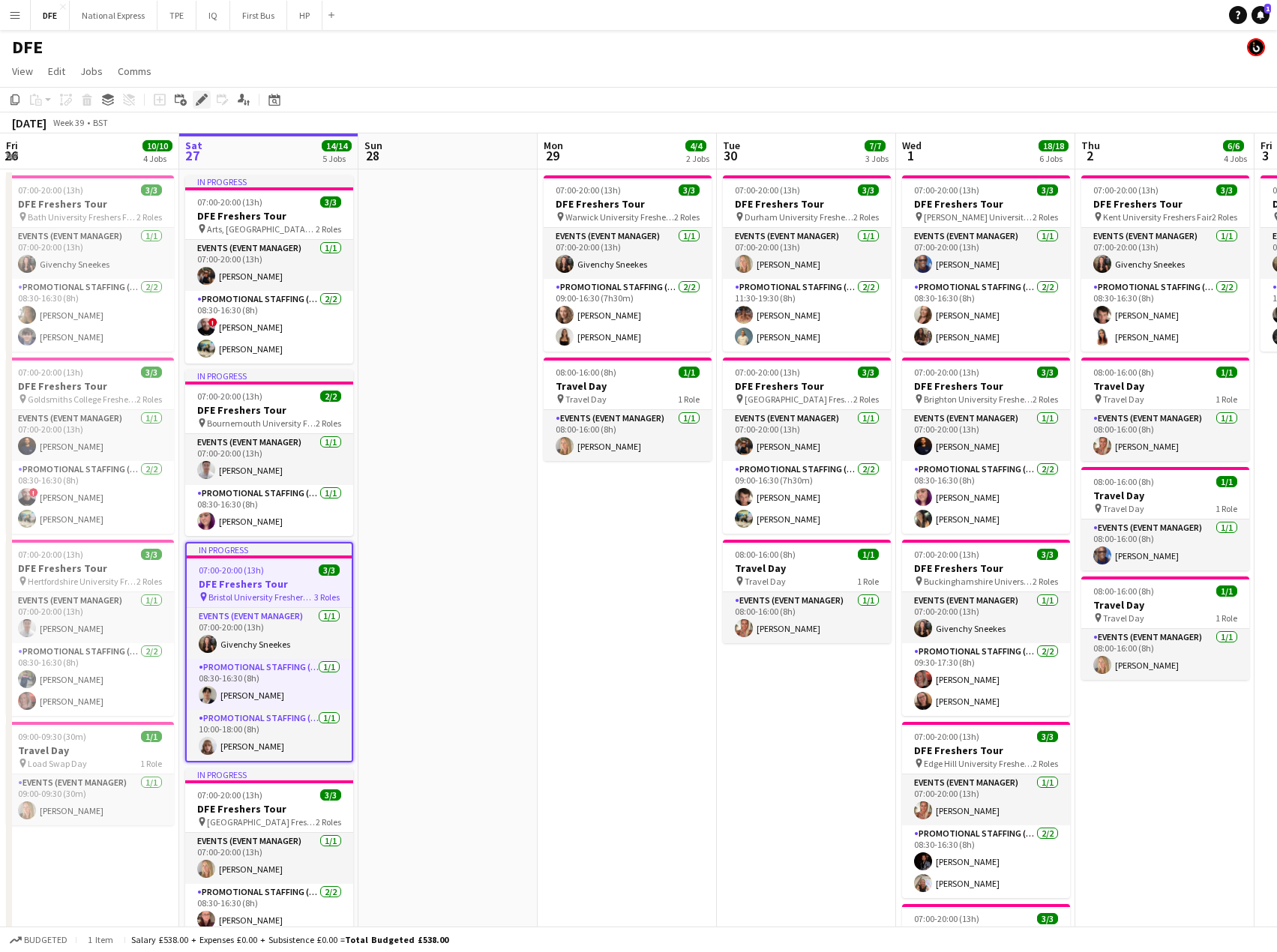
click at [198, 100] on icon "Edit" at bounding box center [202, 99] width 12 height 12
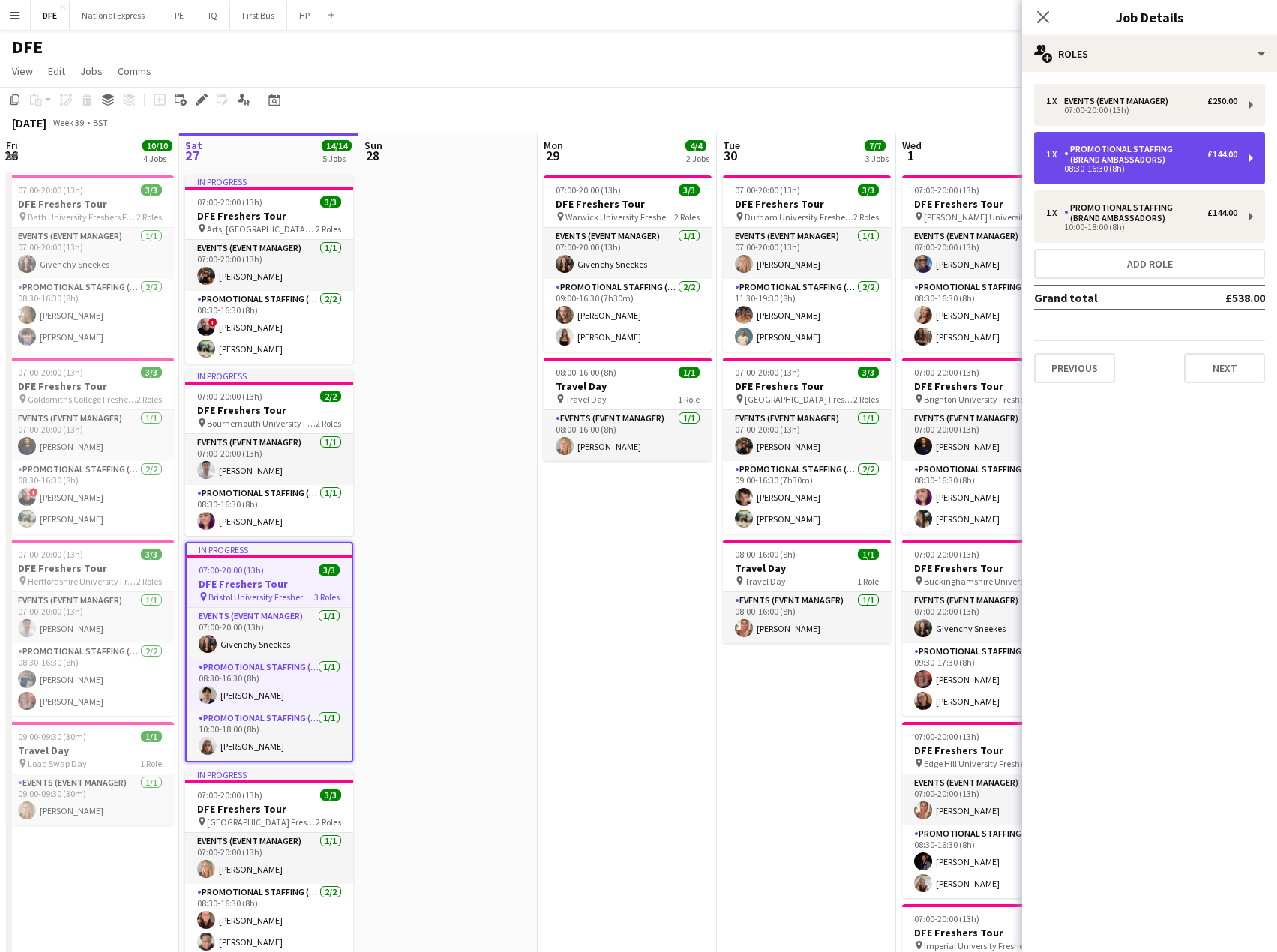
click at [1144, 168] on div "08:30-16:30 (8h)" at bounding box center [1142, 168] width 191 height 8
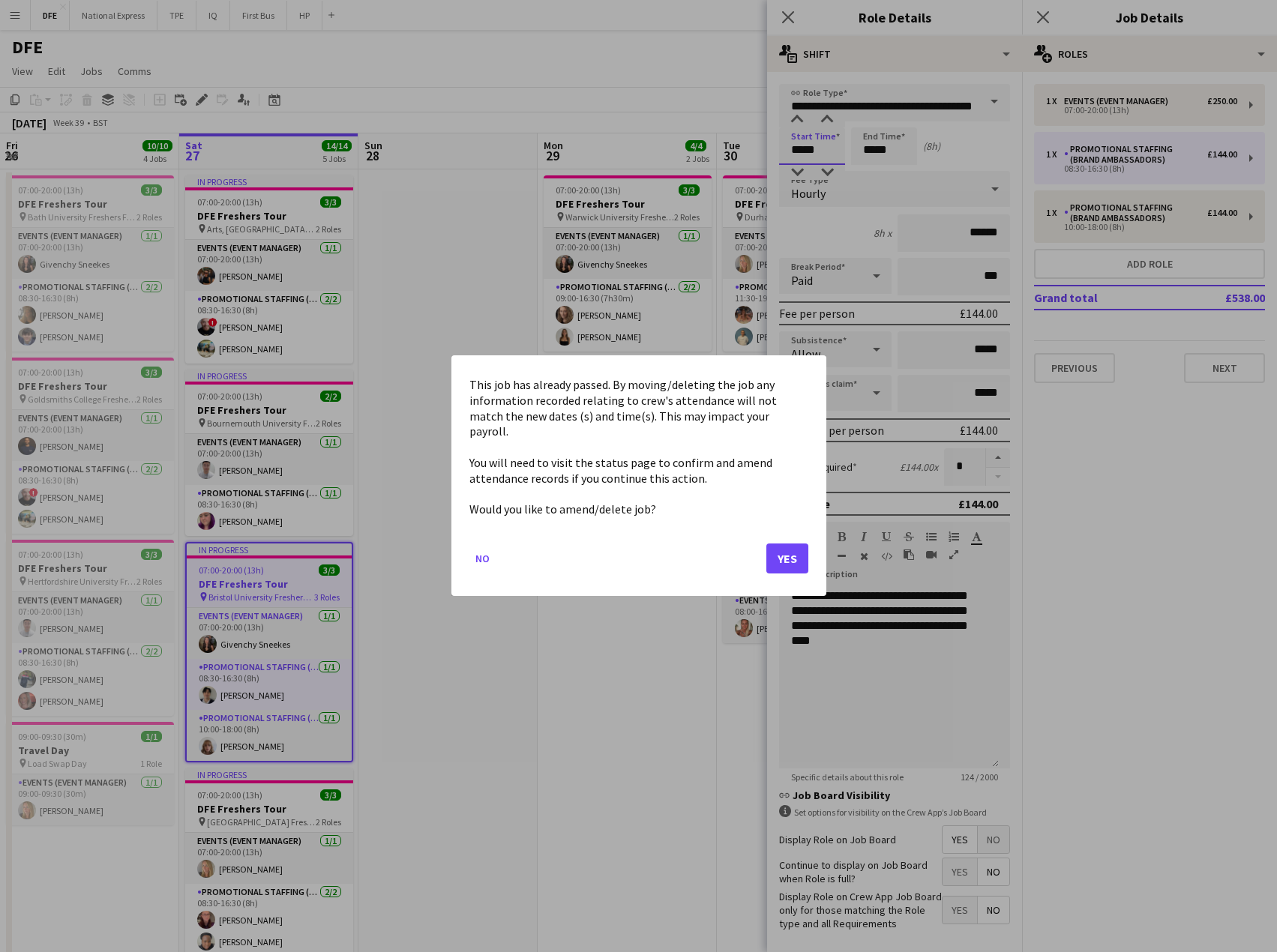
click at [786, 551] on button "Yes" at bounding box center [788, 559] width 42 height 30
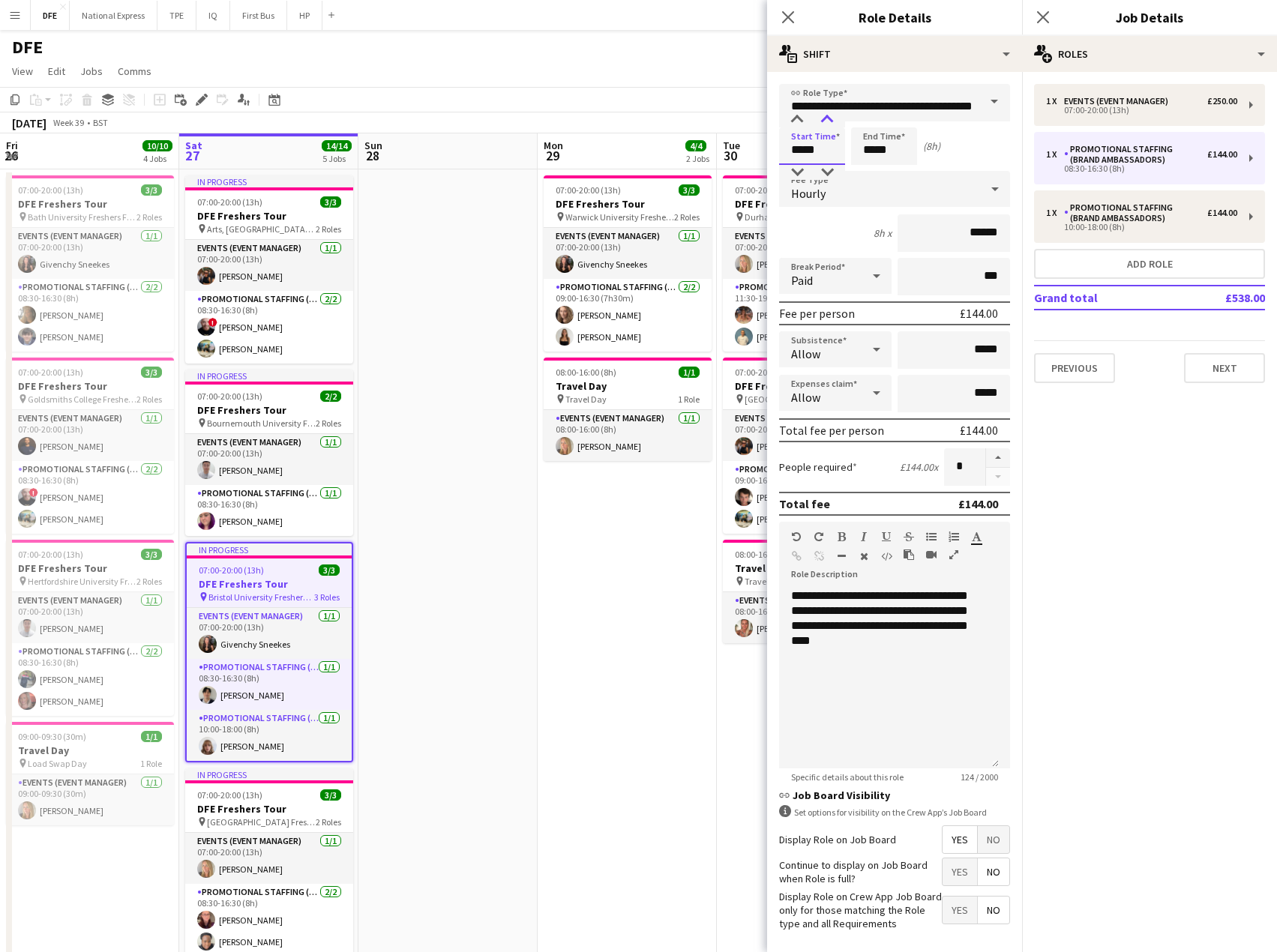
click at [826, 121] on div at bounding box center [827, 120] width 30 height 15
click at [826, 117] on div at bounding box center [827, 120] width 30 height 15
type input "*****"
click at [798, 121] on div at bounding box center [797, 120] width 30 height 15
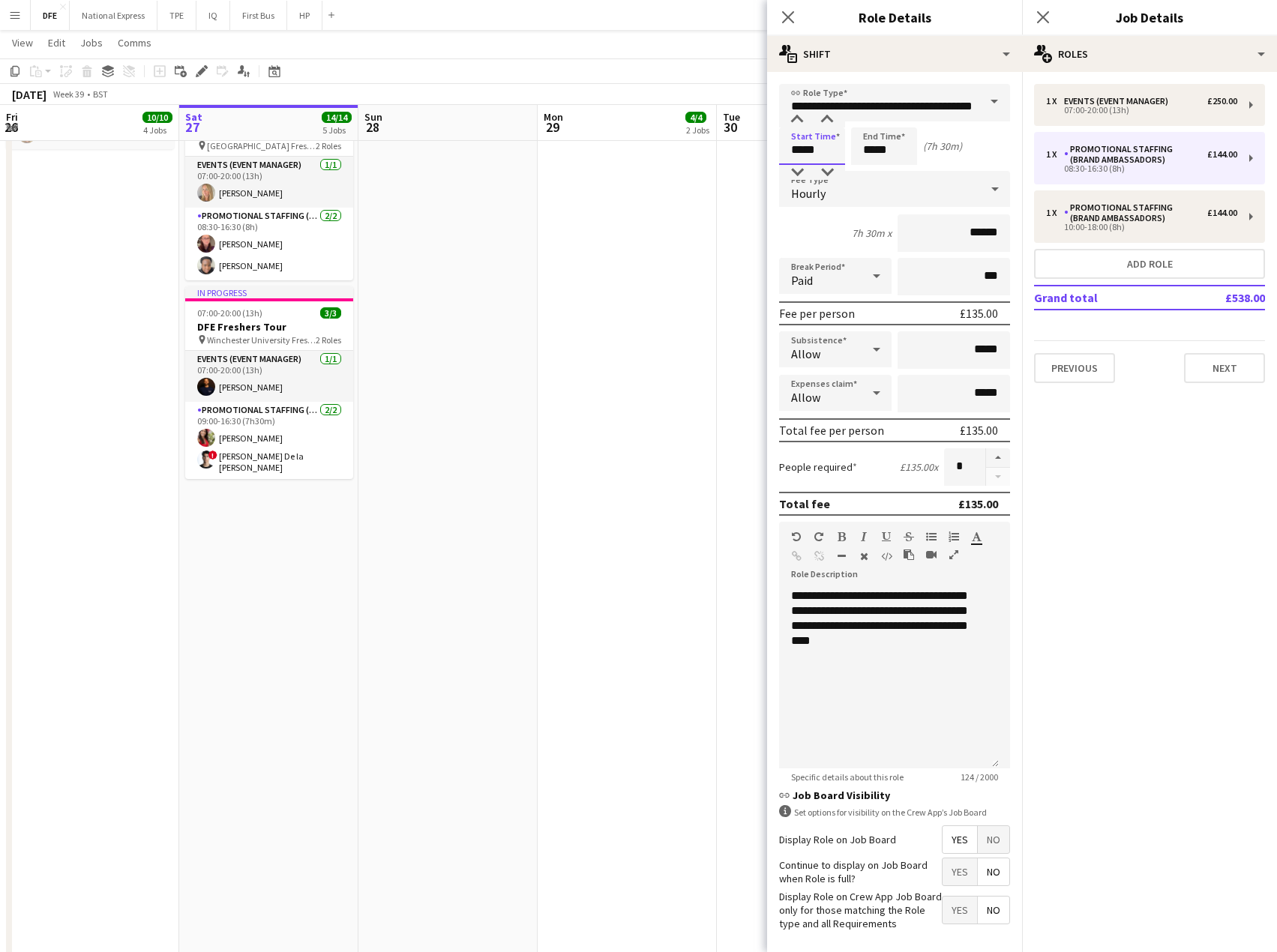
scroll to position [63, 0]
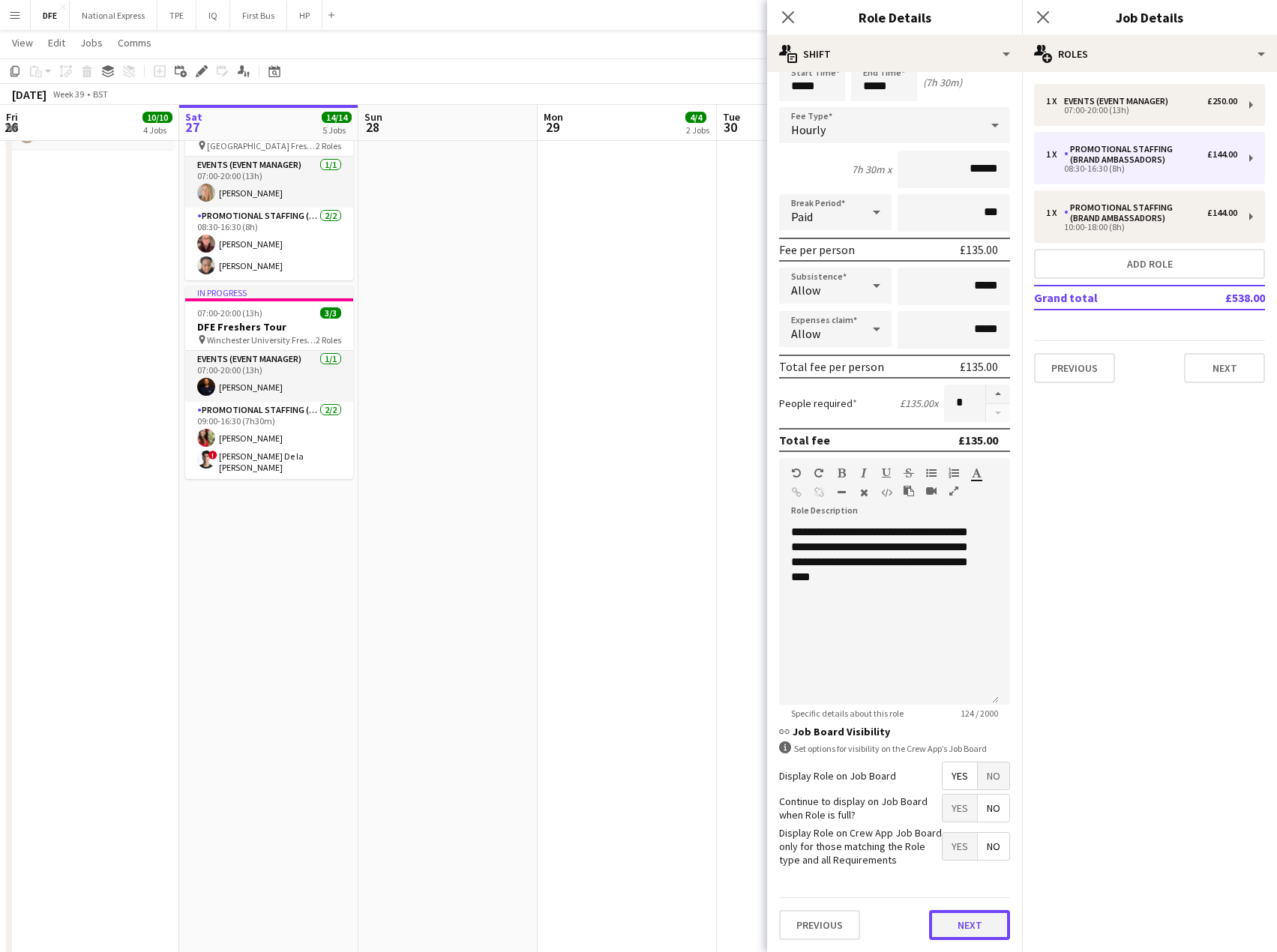
click at [984, 923] on button "Next" at bounding box center [970, 926] width 81 height 30
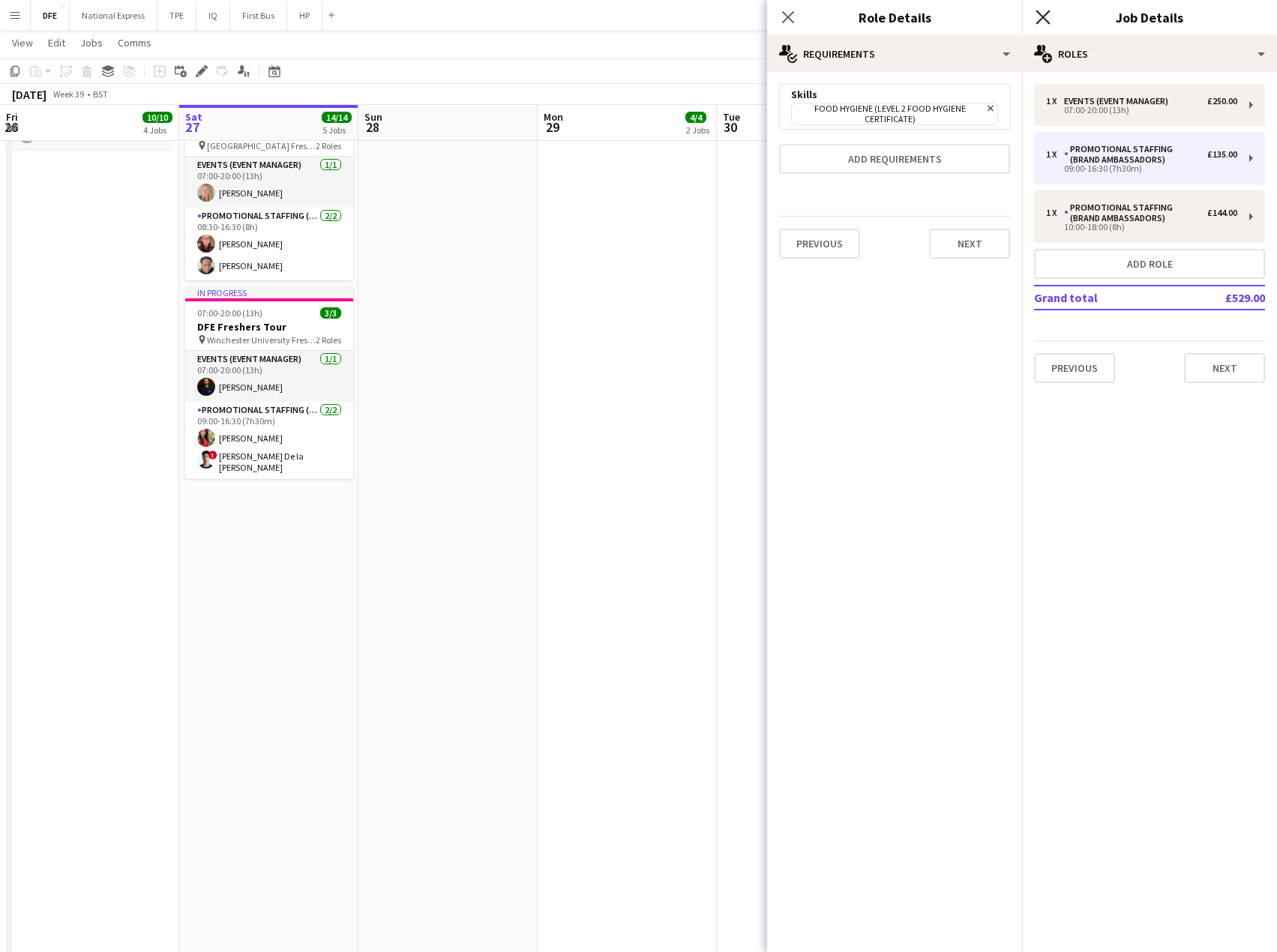
click at [1047, 12] on icon at bounding box center [1042, 16] width 14 height 14
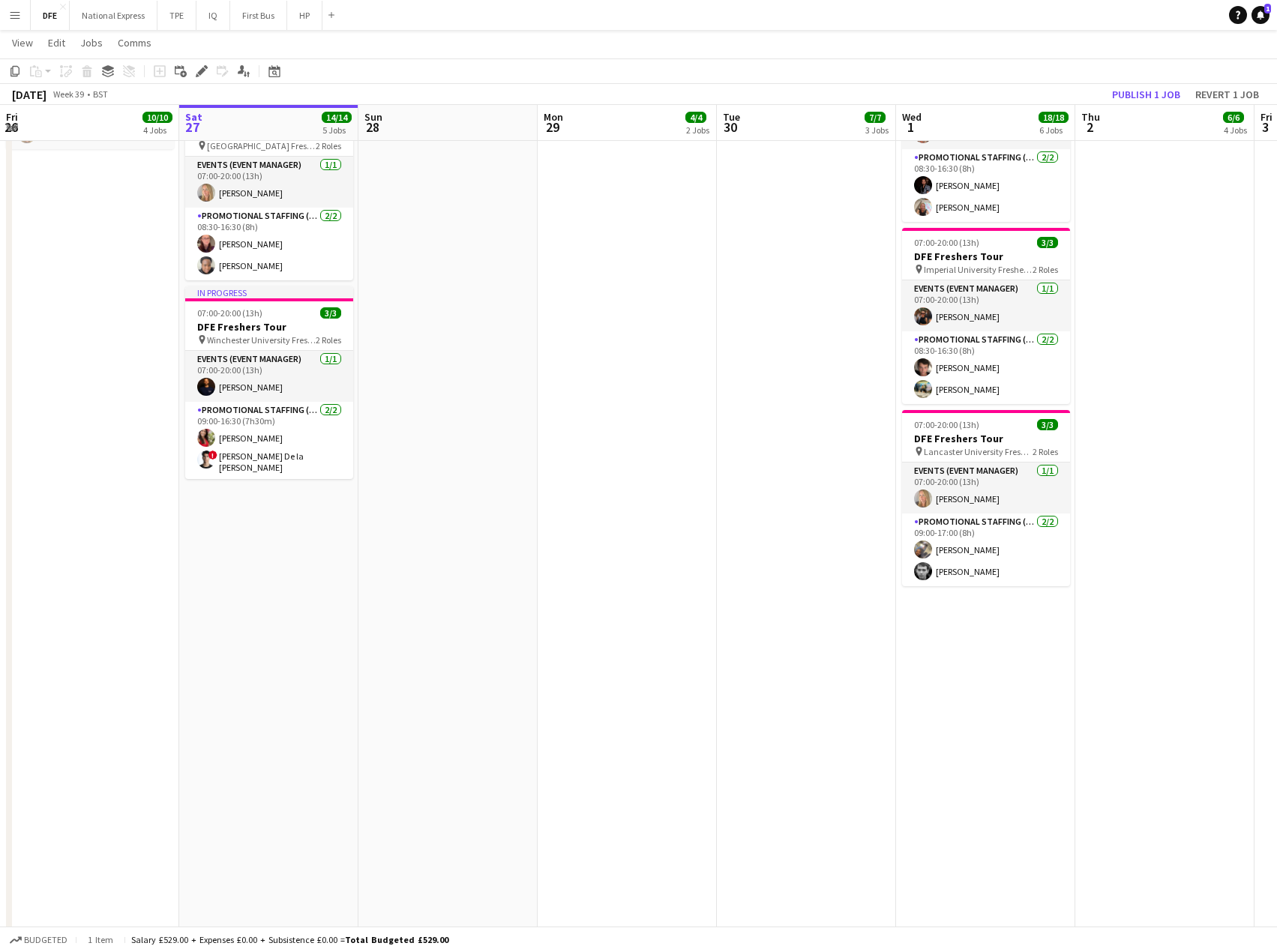
click at [576, 321] on app-date-cell "07:00-20:00 (13h) 3/3 DFE Freshers Tour pin Warwick University Freshers Fair 2 …" at bounding box center [627, 392] width 179 height 1798
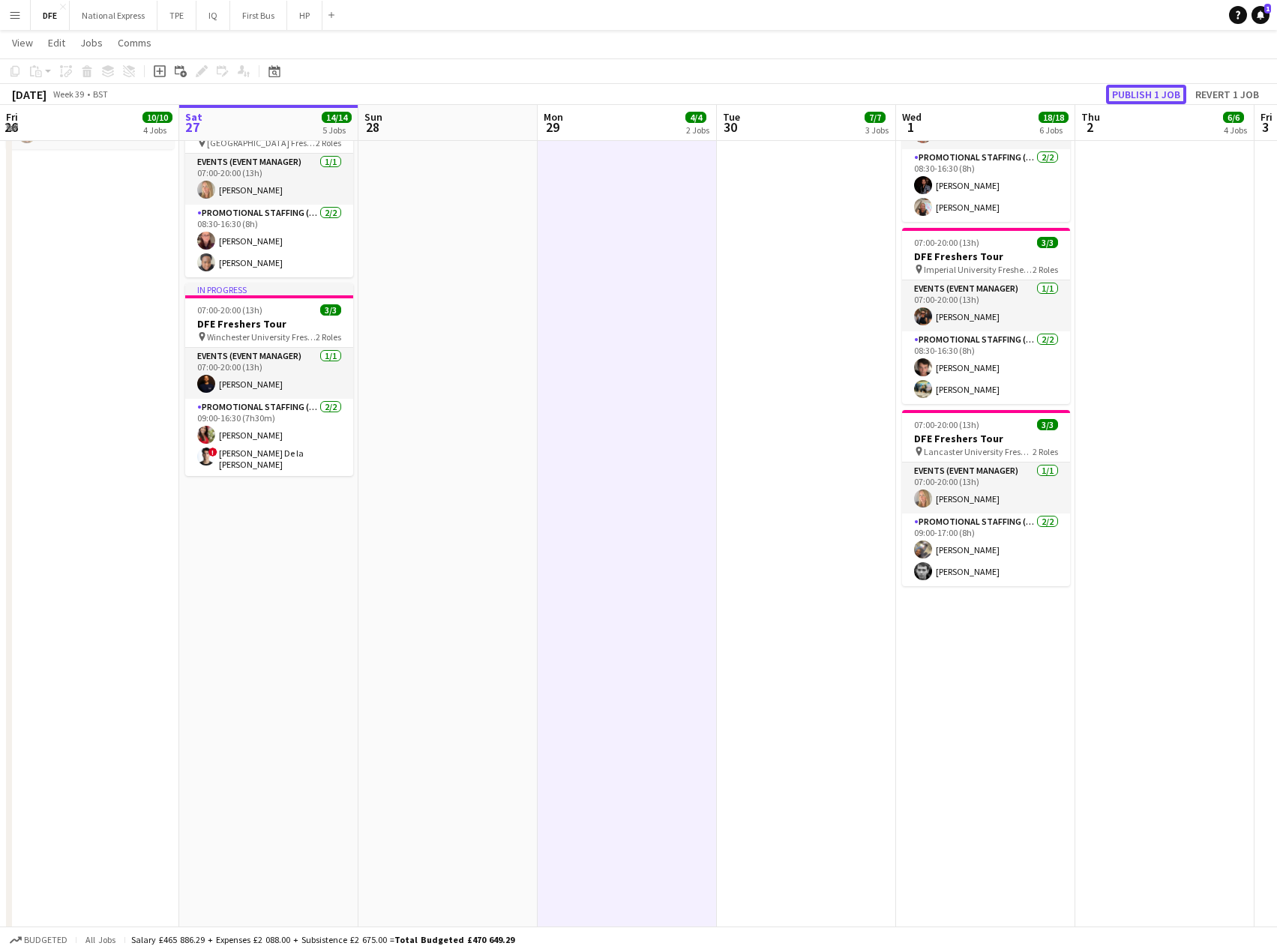
click at [1143, 92] on button "Publish 1 job" at bounding box center [1146, 95] width 80 height 20
